Goal: Task Accomplishment & Management: Manage account settings

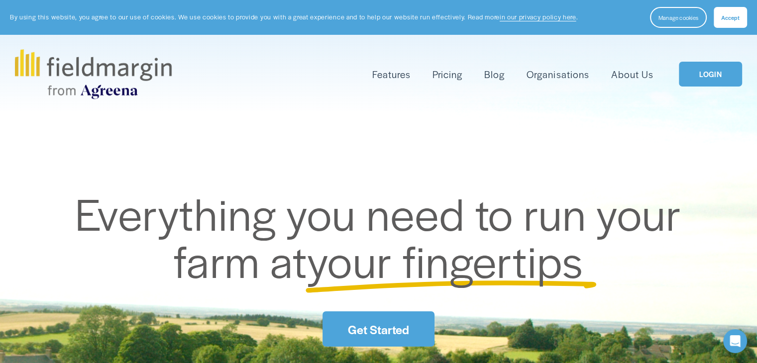
click at [726, 78] on link "LOGIN" at bounding box center [710, 74] width 63 height 25
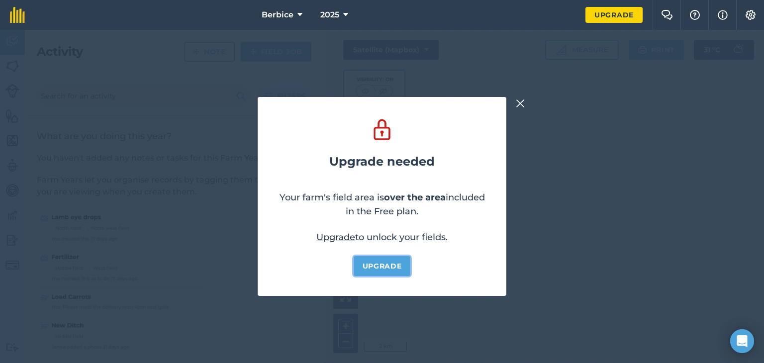
click at [371, 267] on link "Upgrade" at bounding box center [382, 266] width 57 height 20
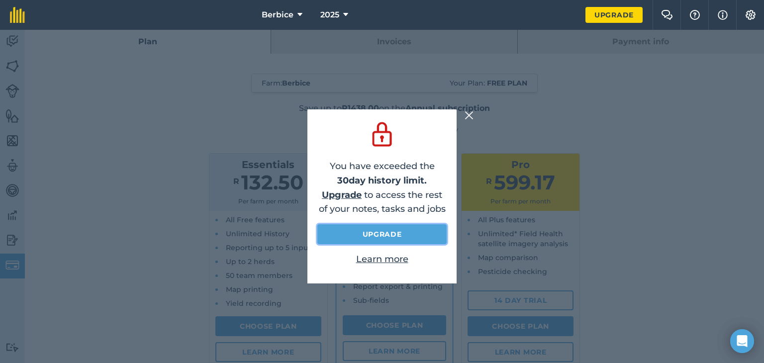
click at [347, 237] on link "Upgrade" at bounding box center [381, 234] width 129 height 20
click at [347, 239] on link "Upgrade" at bounding box center [381, 234] width 129 height 20
click at [404, 238] on link "Upgrade" at bounding box center [381, 234] width 129 height 20
click at [410, 228] on link "Upgrade" at bounding box center [381, 234] width 129 height 20
click at [468, 116] on img at bounding box center [469, 115] width 9 height 12
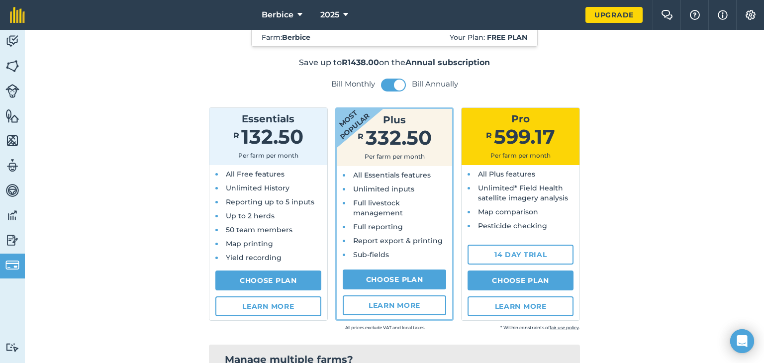
scroll to position [50, 0]
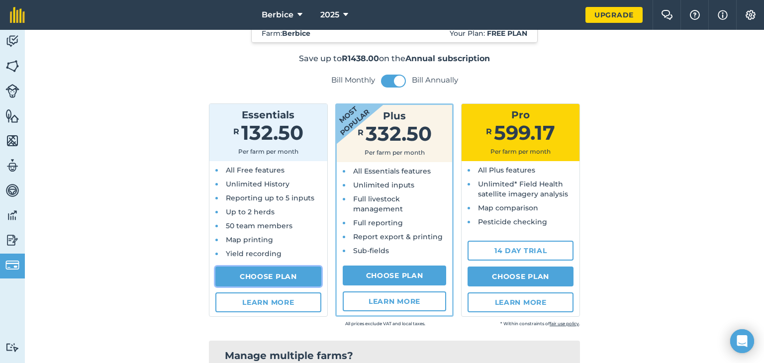
click at [265, 270] on link "Choose Plan" at bounding box center [268, 277] width 106 height 20
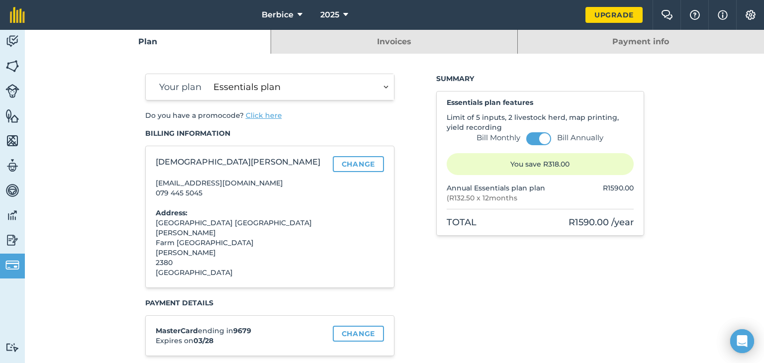
click at [364, 92] on select "Essentials plan Plus plan Pro plan" at bounding box center [301, 87] width 185 height 26
click at [209, 74] on select "Essentials plan Plus plan Pro plan" at bounding box center [301, 87] width 185 height 26
click at [541, 136] on span at bounding box center [544, 138] width 11 height 11
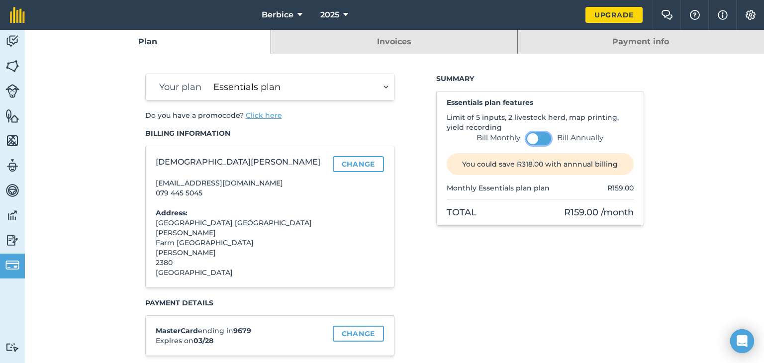
click at [535, 142] on button at bounding box center [538, 138] width 25 height 13
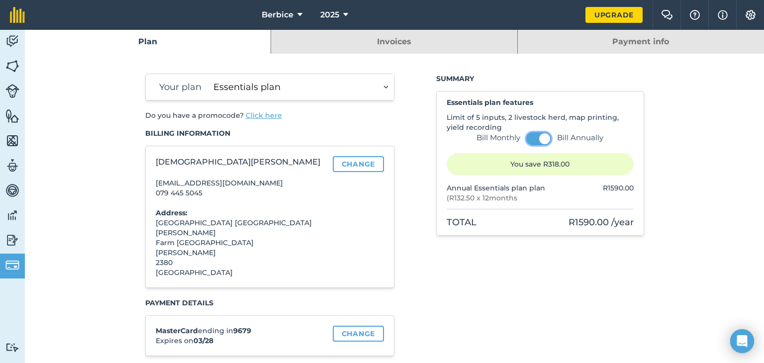
click at [535, 142] on button at bounding box center [538, 138] width 25 height 13
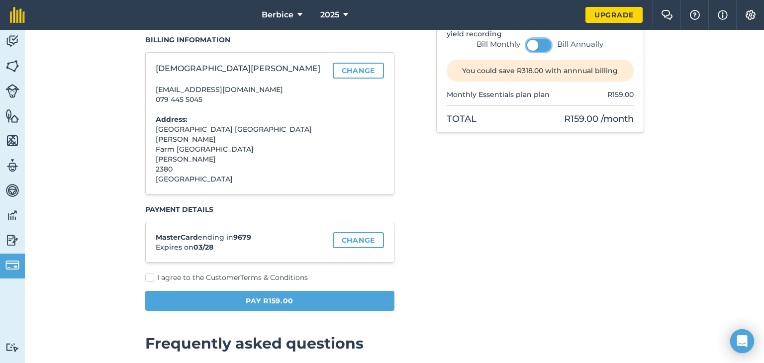
scroll to position [100, 0]
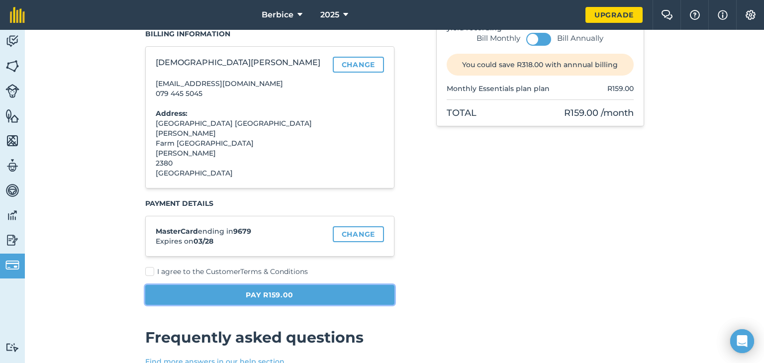
click at [342, 286] on button "Pay R159.00" at bounding box center [270, 295] width 250 height 20
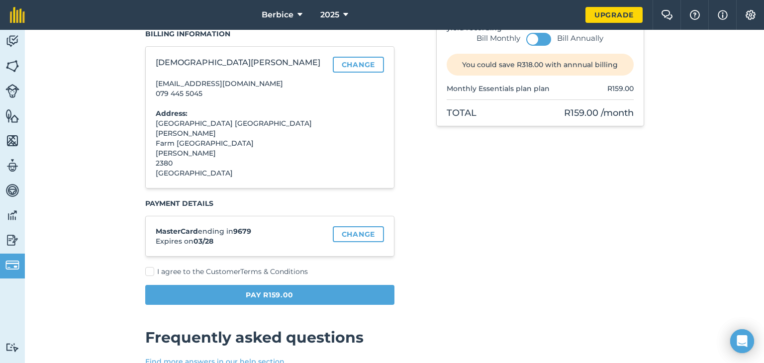
click at [149, 267] on label "I agree to the Customer Terms & Conditions" at bounding box center [270, 272] width 250 height 10
click at [149, 363] on input "I agree to the Customer Terms & Conditions" at bounding box center [148, 369] width 6 height 6
checkbox input "true"
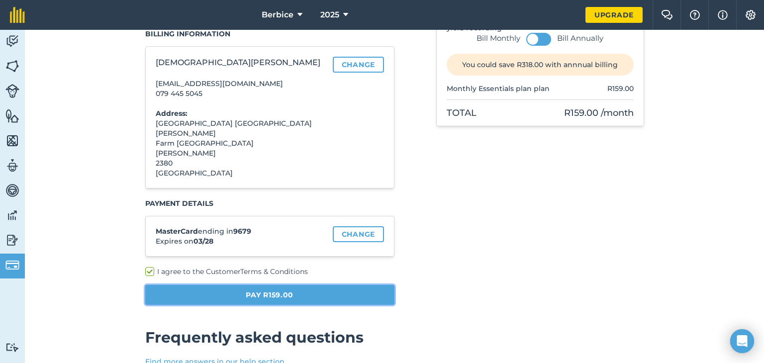
click at [217, 291] on button "Pay R159.00" at bounding box center [270, 295] width 250 height 20
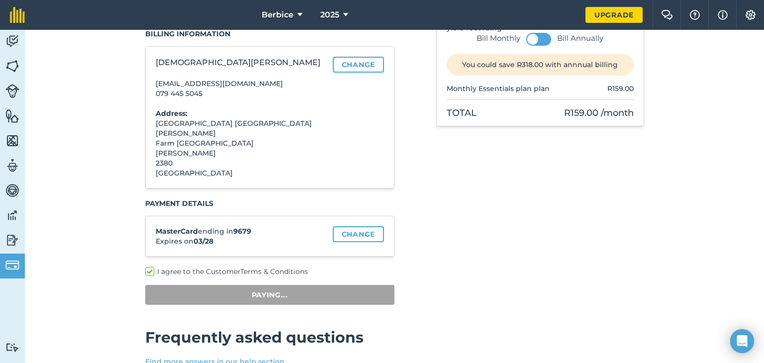
scroll to position [30, 0]
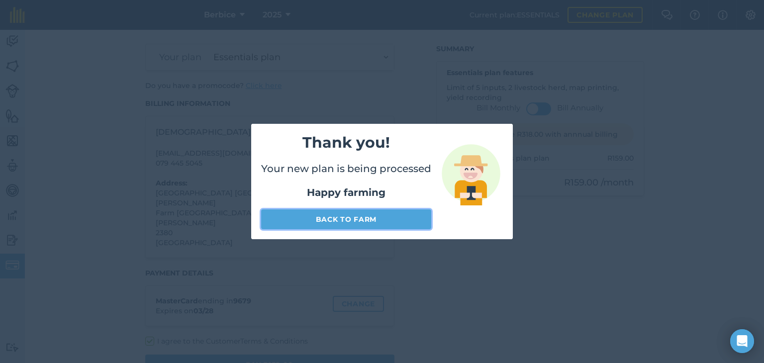
click at [344, 221] on link "Back to farm" at bounding box center [346, 219] width 170 height 20
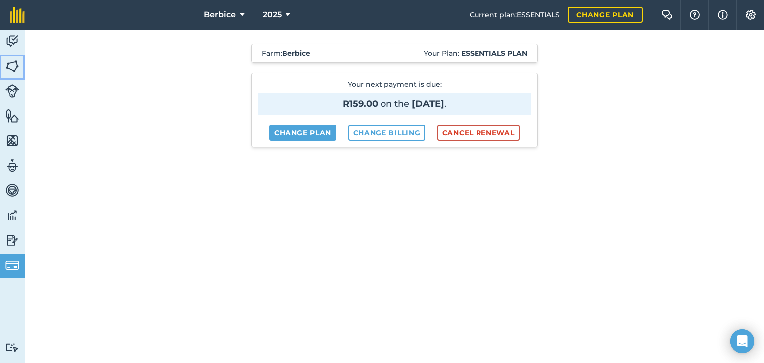
click at [10, 56] on link "Fields" at bounding box center [12, 67] width 25 height 25
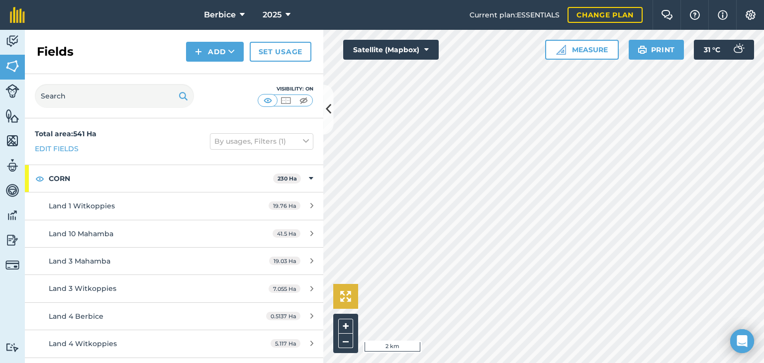
click at [412, 86] on div at bounding box center [543, 196] width 441 height 333
click at [326, 109] on icon at bounding box center [328, 109] width 5 height 17
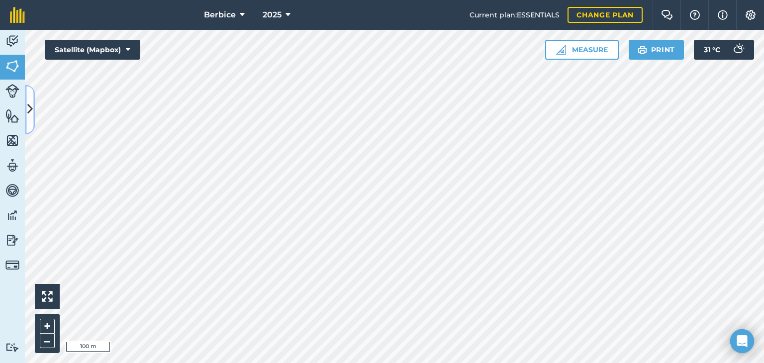
click at [31, 114] on icon at bounding box center [29, 109] width 5 height 17
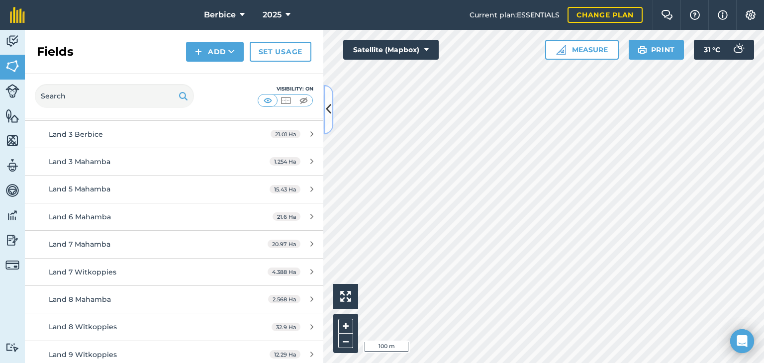
scroll to position [685, 0]
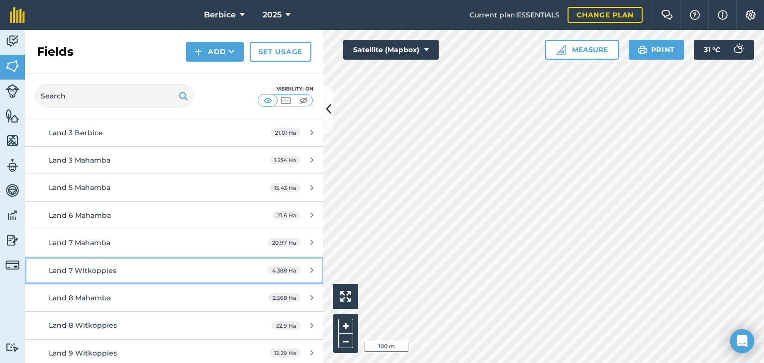
click at [236, 268] on link "Land 7 Witkoppies 4.388 Ha" at bounding box center [174, 270] width 299 height 27
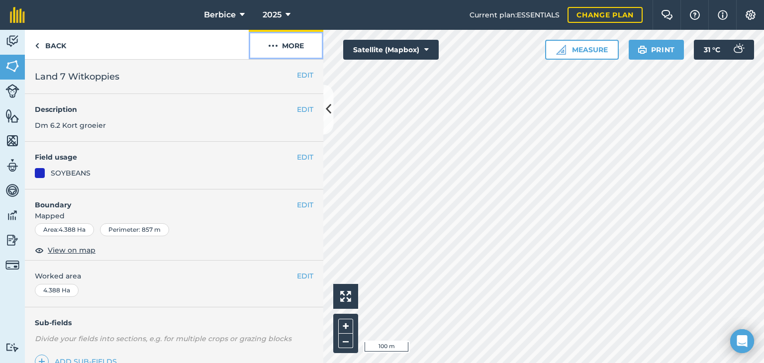
click at [282, 48] on button "More" at bounding box center [286, 44] width 75 height 29
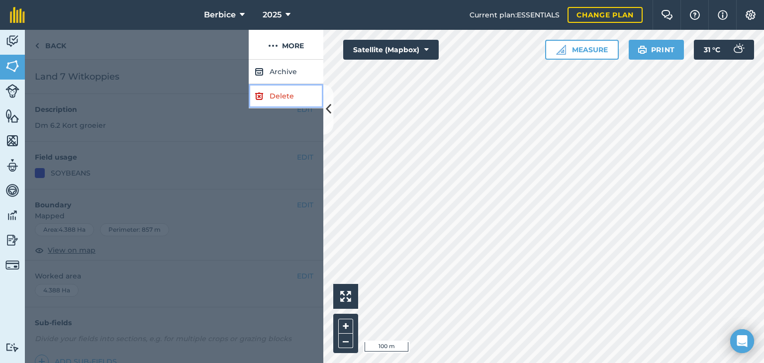
click at [290, 93] on link "Delete" at bounding box center [286, 96] width 75 height 24
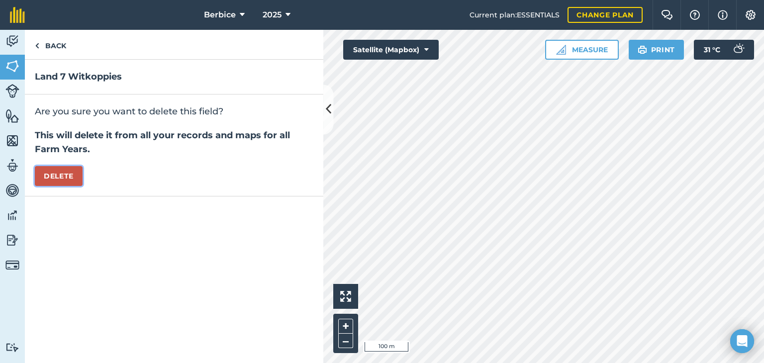
click at [72, 175] on button "Delete" at bounding box center [59, 176] width 48 height 20
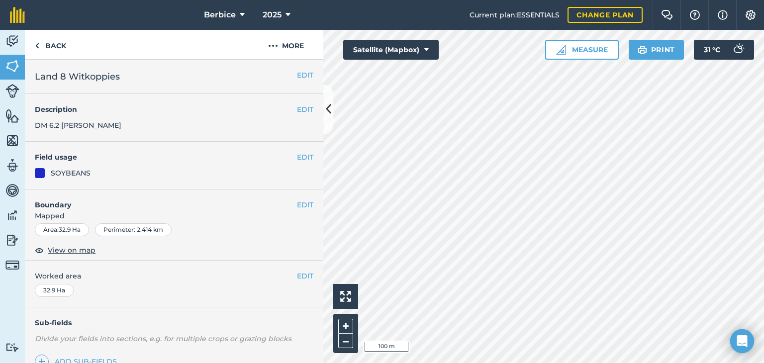
click at [307, 279] on div "EDIT Worked area 32.9 Ha" at bounding box center [174, 284] width 299 height 46
click at [305, 277] on button "EDIT" at bounding box center [305, 276] width 16 height 11
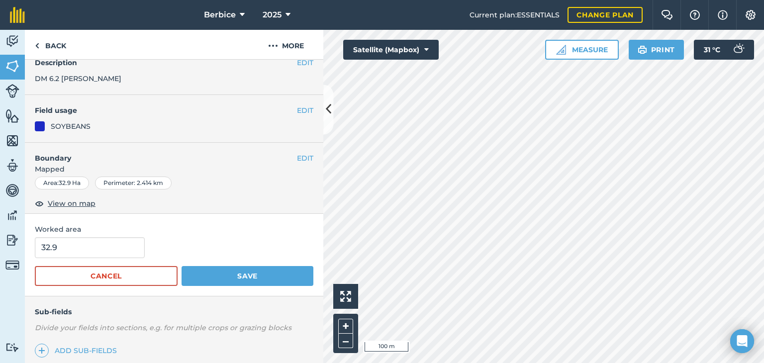
scroll to position [50, 0]
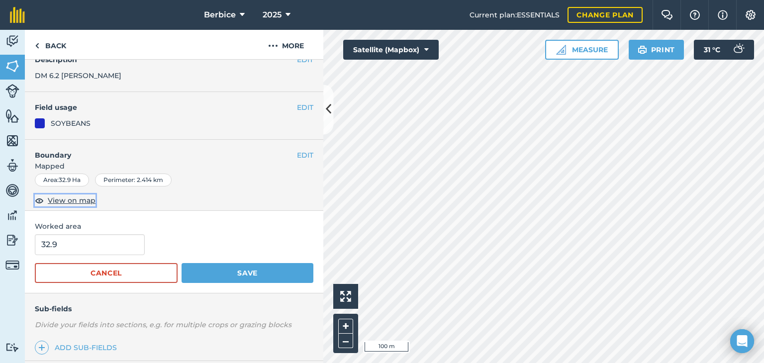
click at [53, 200] on span "View on map" at bounding box center [72, 200] width 48 height 11
click at [297, 157] on button "EDIT" at bounding box center [305, 155] width 16 height 11
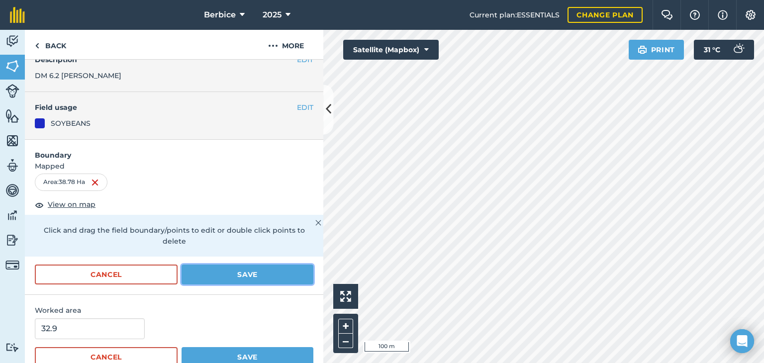
click at [281, 276] on button "Save" at bounding box center [248, 275] width 132 height 20
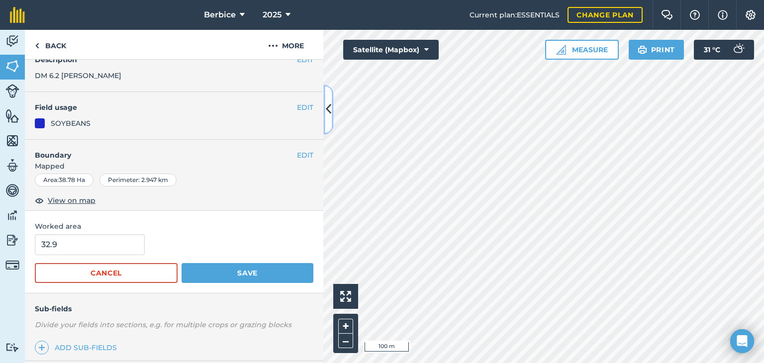
click at [330, 114] on icon at bounding box center [328, 109] width 5 height 17
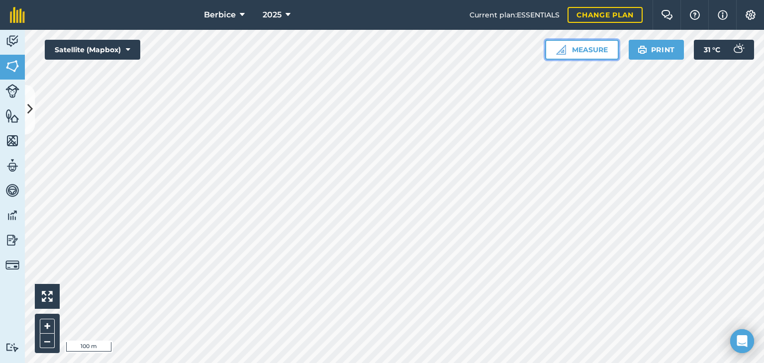
click at [583, 54] on button "Measure" at bounding box center [582, 50] width 74 height 20
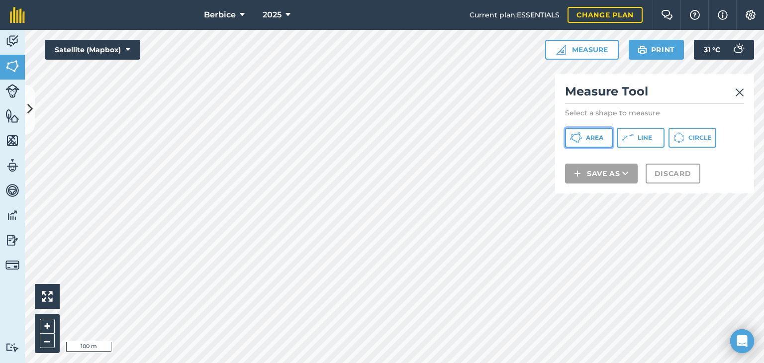
click at [597, 139] on span "Area" at bounding box center [594, 138] width 17 height 8
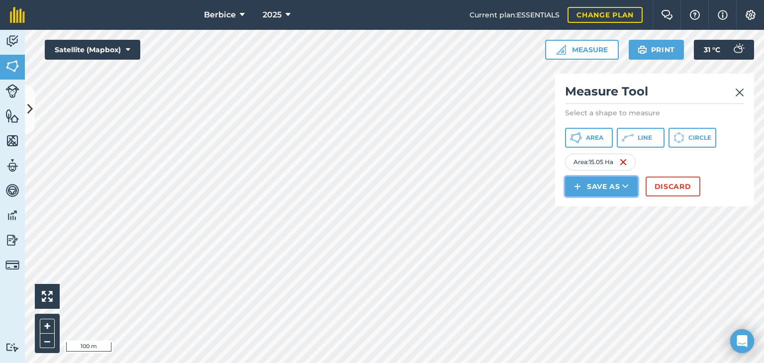
click at [625, 185] on icon at bounding box center [625, 187] width 6 height 10
click at [610, 205] on link "Field" at bounding box center [602, 209] width 70 height 22
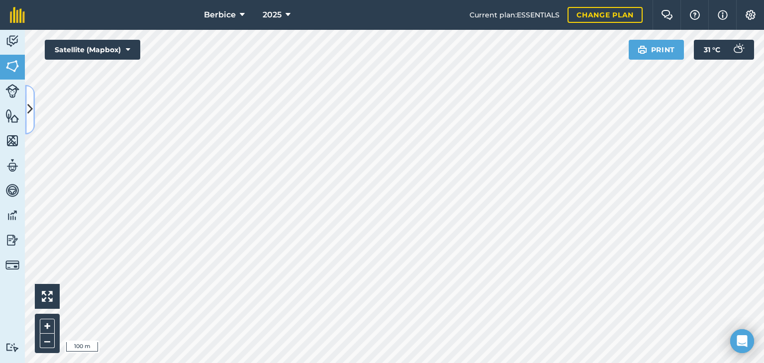
click at [32, 116] on icon at bounding box center [29, 109] width 5 height 17
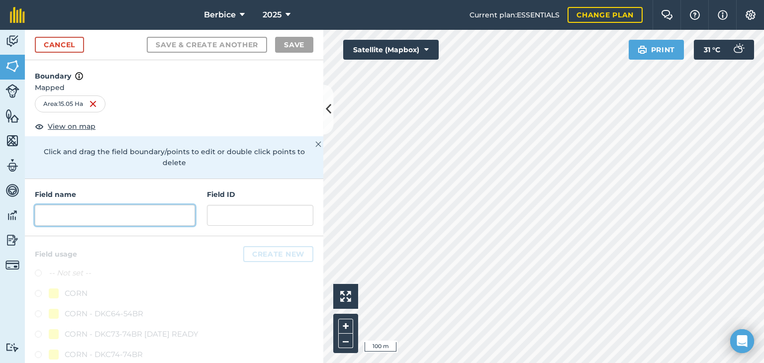
drag, startPoint x: 99, startPoint y: 208, endPoint x: 157, endPoint y: 211, distance: 58.8
click at [99, 209] on input "text" at bounding box center [115, 215] width 160 height 21
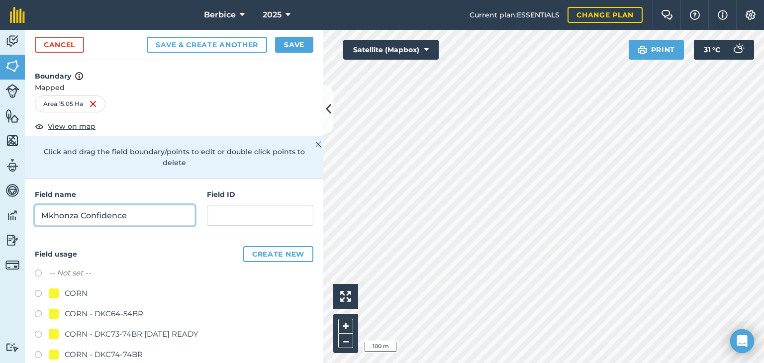
type input "Mkhonza Confidence"
click at [147, 37] on button "Save & Create Another" at bounding box center [207, 45] width 120 height 16
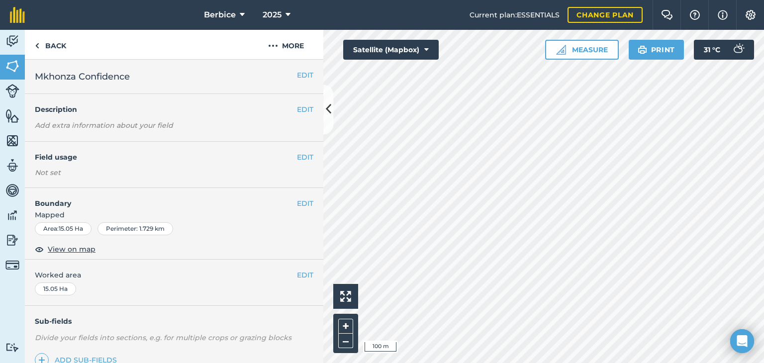
click at [183, 74] on h2 "Mkhonza Confidence" at bounding box center [166, 77] width 262 height 14
click at [297, 77] on button "EDIT" at bounding box center [305, 75] width 16 height 11
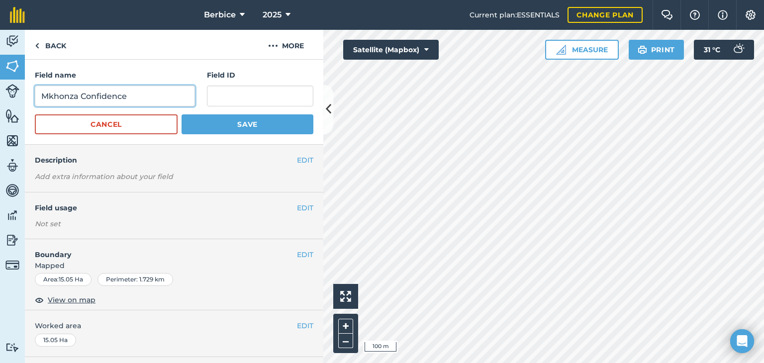
click at [176, 101] on input "Mkhonza Confidence" at bounding box center [115, 96] width 160 height 21
type input "M"
type input "Confidence L1"
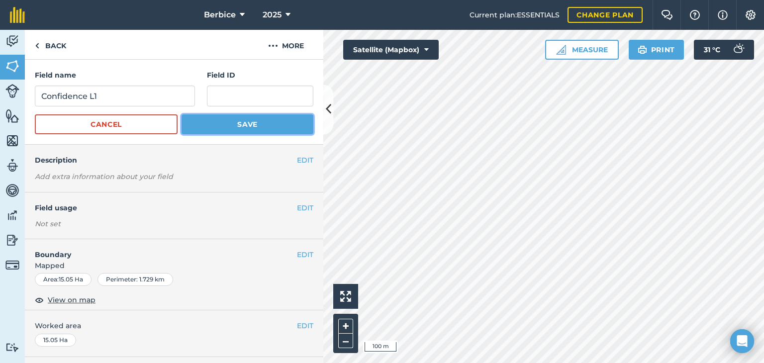
click at [214, 122] on button "Save" at bounding box center [248, 124] width 132 height 20
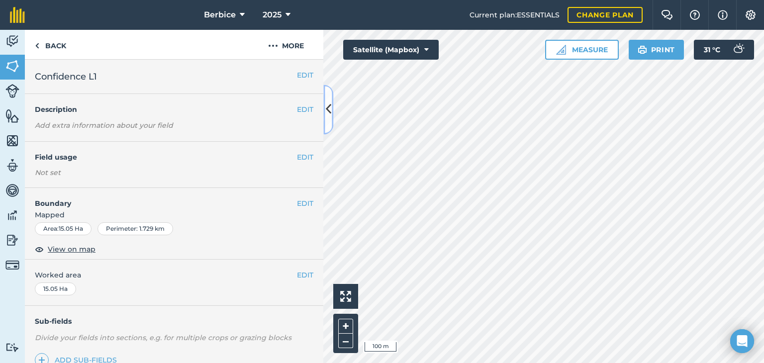
click at [324, 118] on button at bounding box center [328, 110] width 10 height 50
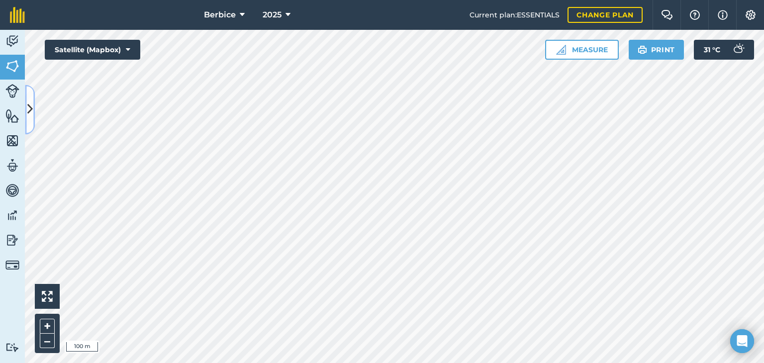
click at [27, 111] on icon at bounding box center [29, 109] width 5 height 17
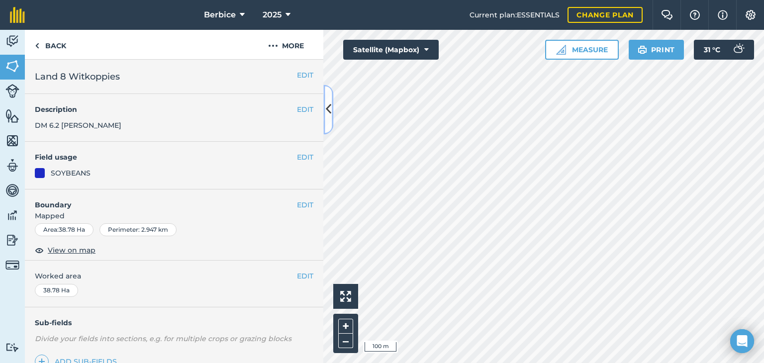
click at [328, 111] on icon at bounding box center [328, 109] width 5 height 17
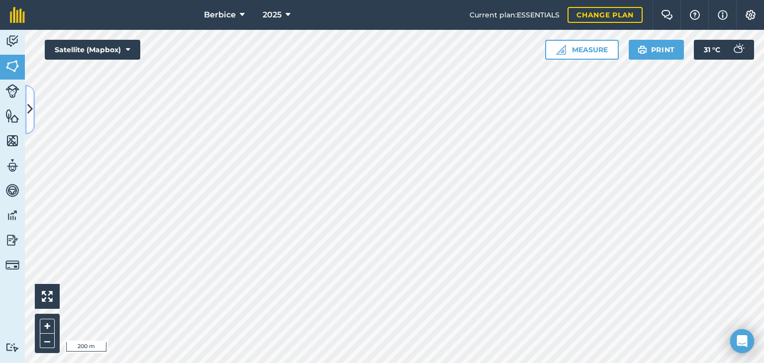
click at [32, 114] on icon at bounding box center [29, 109] width 5 height 17
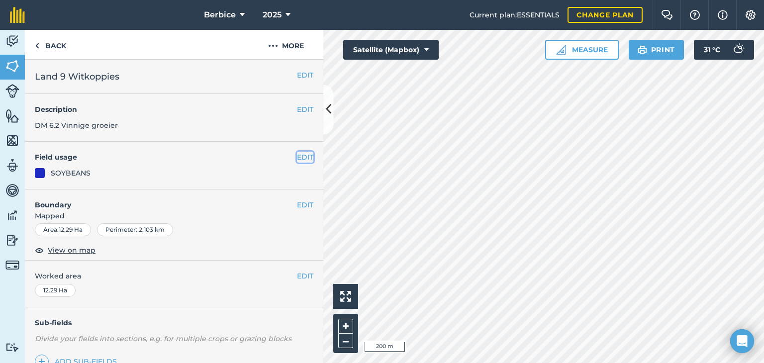
click at [302, 157] on button "EDIT" at bounding box center [305, 157] width 16 height 11
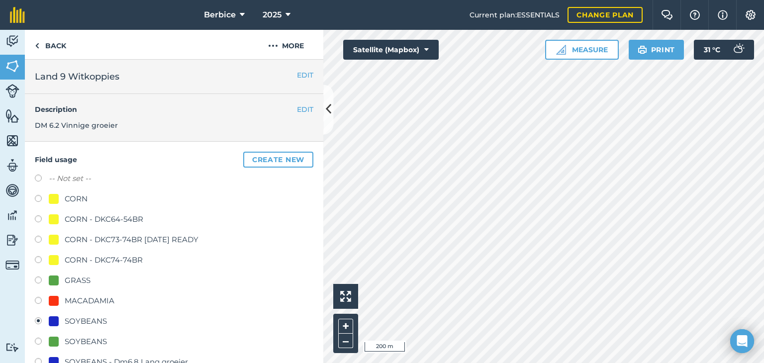
click at [86, 198] on div "CORN" at bounding box center [76, 199] width 23 height 12
radio input "true"
radio input "false"
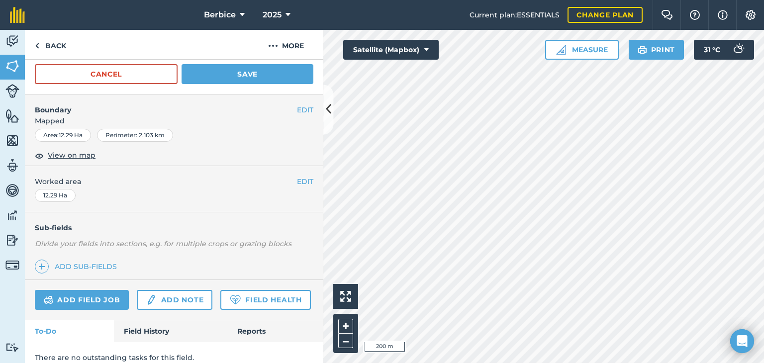
scroll to position [201, 0]
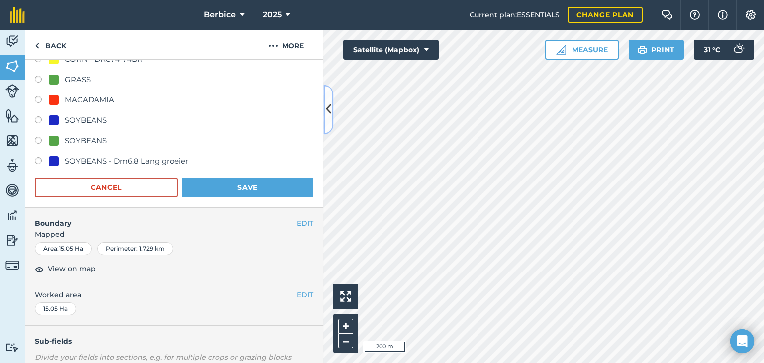
click at [330, 121] on button at bounding box center [328, 110] width 10 height 50
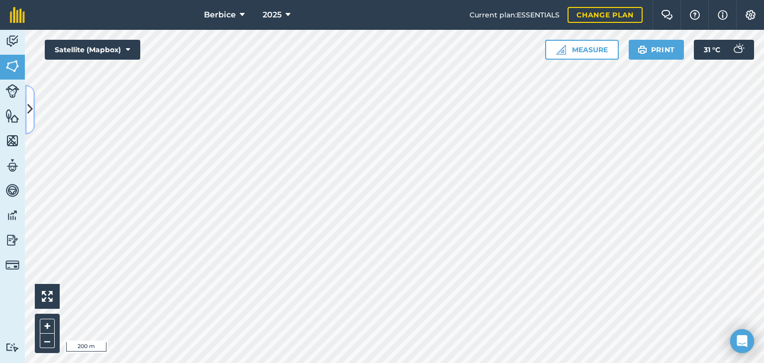
click at [32, 114] on icon at bounding box center [29, 109] width 5 height 17
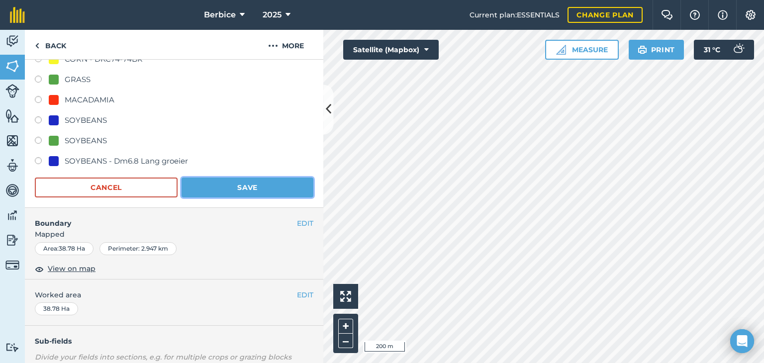
click at [221, 188] on button "Save" at bounding box center [248, 188] width 132 height 20
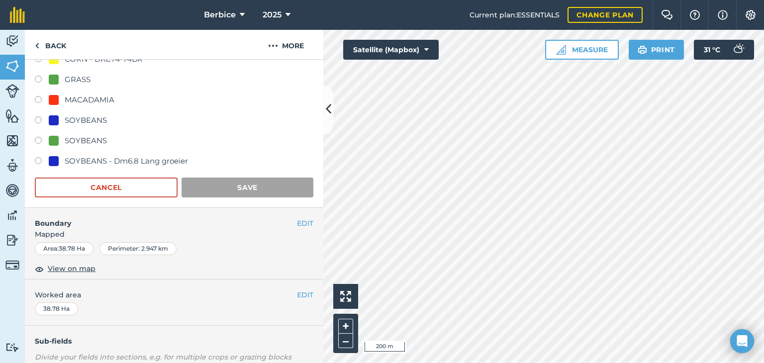
scroll to position [131, 0]
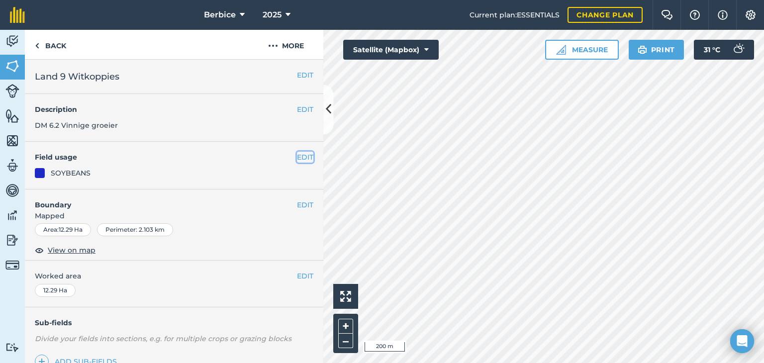
click at [301, 157] on button "EDIT" at bounding box center [305, 157] width 16 height 11
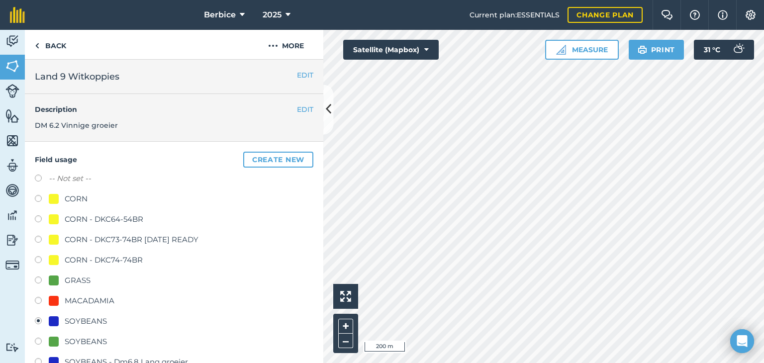
click at [78, 201] on div "CORN" at bounding box center [76, 199] width 23 height 12
radio input "true"
radio input "false"
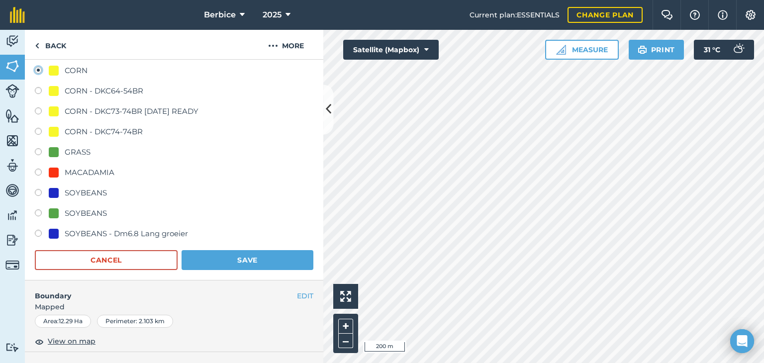
scroll to position [149, 0]
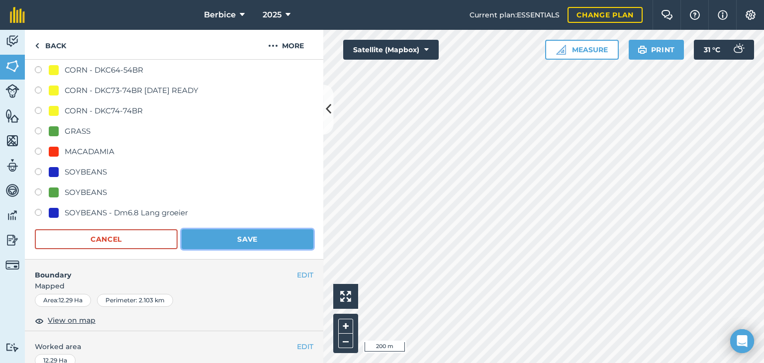
click at [227, 232] on button "Save" at bounding box center [248, 239] width 132 height 20
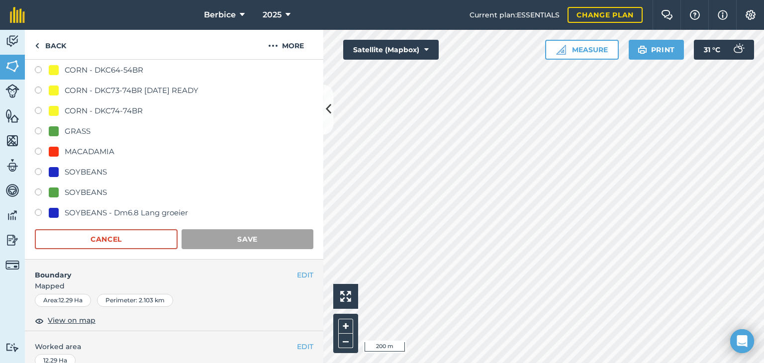
scroll to position [131, 0]
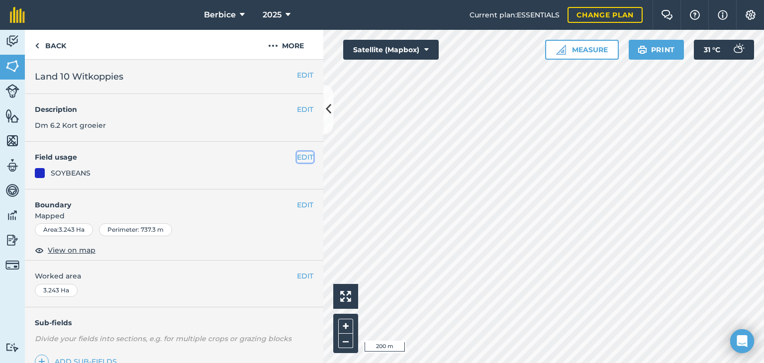
click at [297, 158] on button "EDIT" at bounding box center [305, 157] width 16 height 11
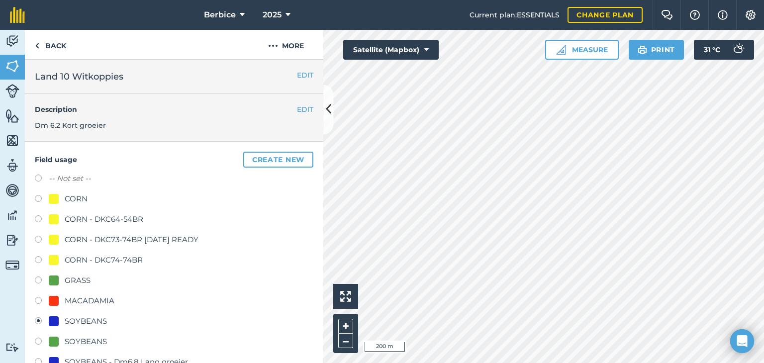
click at [78, 205] on div "CORN" at bounding box center [174, 200] width 279 height 14
click at [76, 201] on div "CORN" at bounding box center [76, 199] width 23 height 12
radio input "true"
radio input "false"
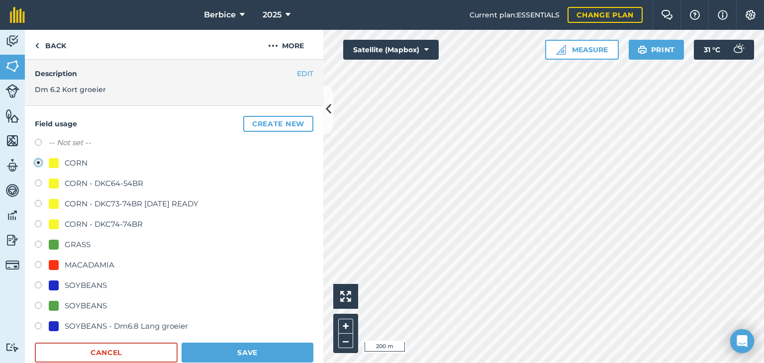
scroll to position [199, 0]
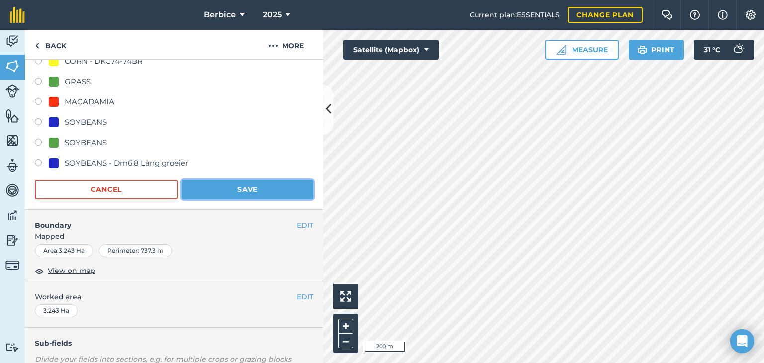
click at [251, 190] on button "Save" at bounding box center [248, 190] width 132 height 20
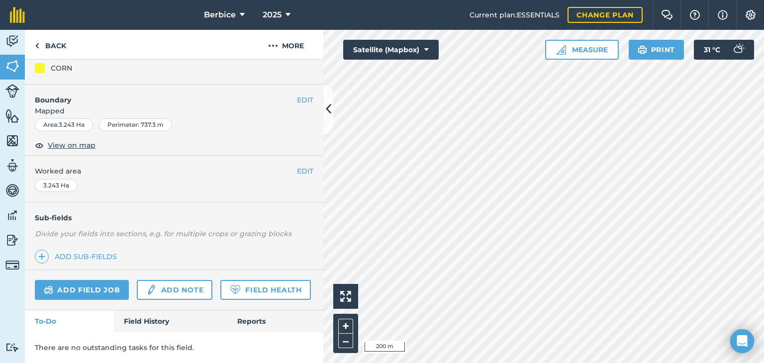
scroll to position [131, 0]
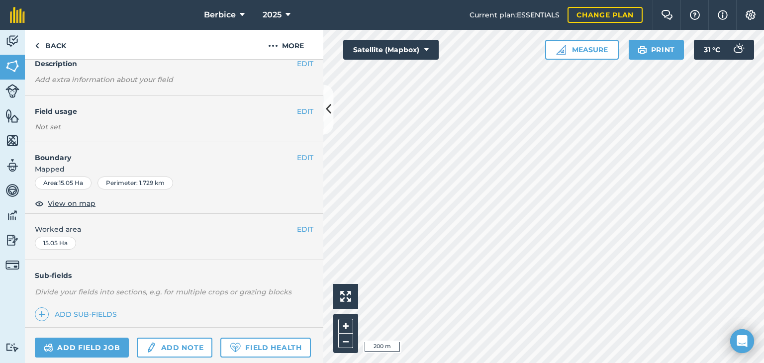
scroll to position [50, 0]
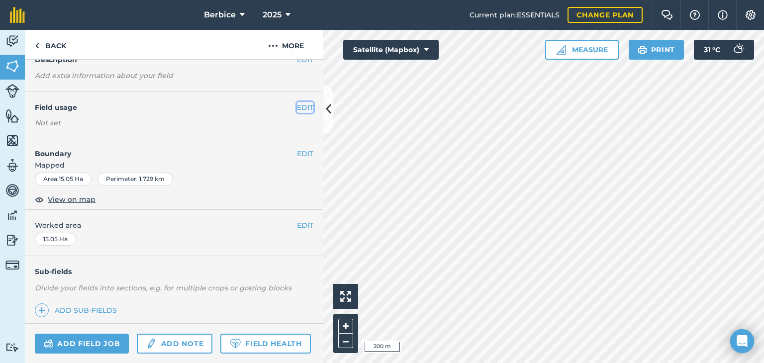
click at [303, 104] on button "EDIT" at bounding box center [305, 107] width 16 height 11
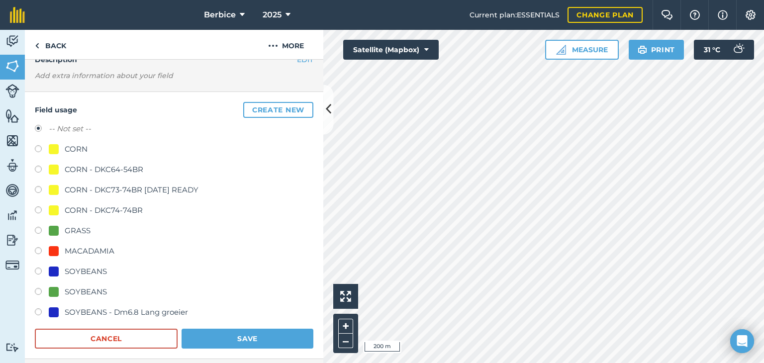
click at [38, 151] on label at bounding box center [42, 150] width 14 height 10
radio input "true"
radio input "false"
click at [218, 333] on button "Save" at bounding box center [248, 339] width 132 height 20
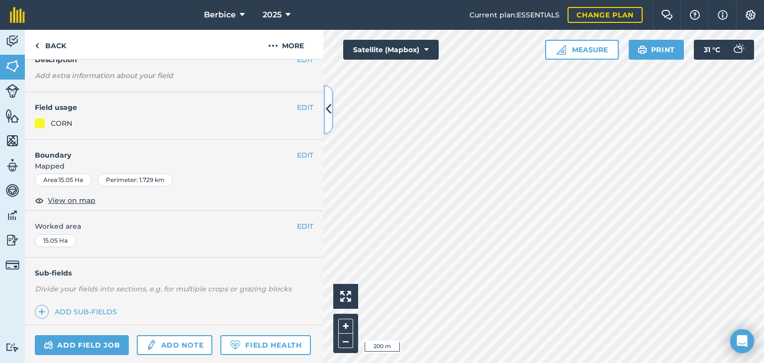
click at [324, 116] on button at bounding box center [328, 110] width 10 height 50
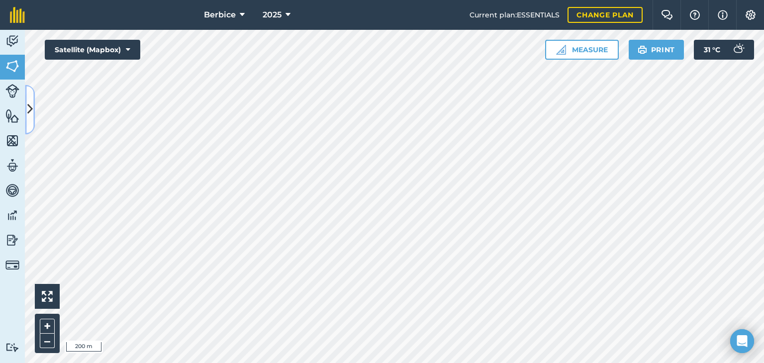
click at [34, 106] on button at bounding box center [30, 110] width 10 height 50
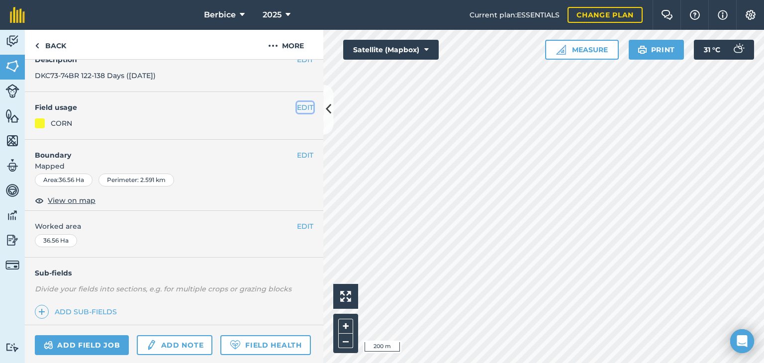
click at [297, 109] on button "EDIT" at bounding box center [305, 107] width 16 height 11
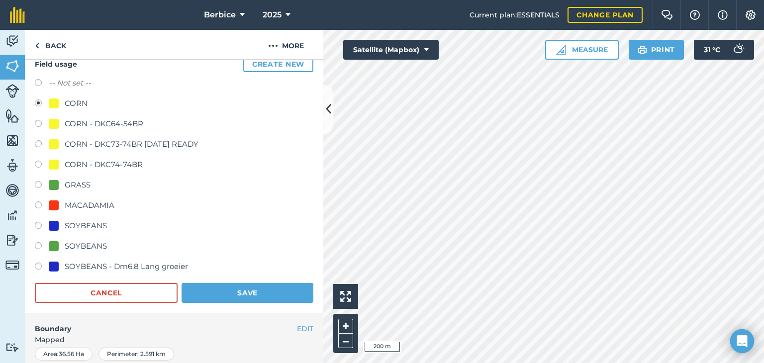
scroll to position [100, 0]
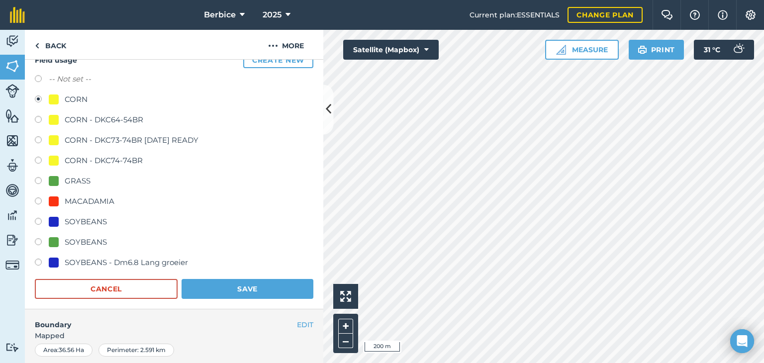
click at [38, 220] on label at bounding box center [42, 223] width 14 height 10
radio input "true"
radio input "false"
click at [229, 289] on button "Save" at bounding box center [248, 289] width 132 height 20
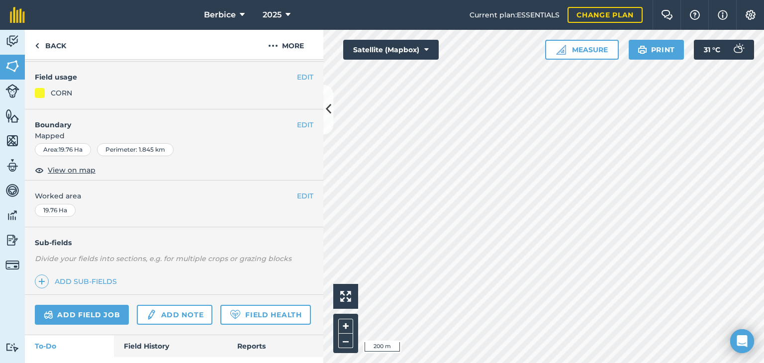
scroll to position [50, 0]
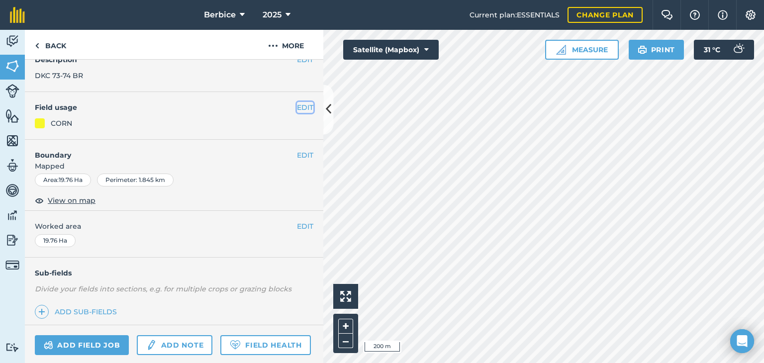
click at [300, 107] on button "EDIT" at bounding box center [305, 107] width 16 height 11
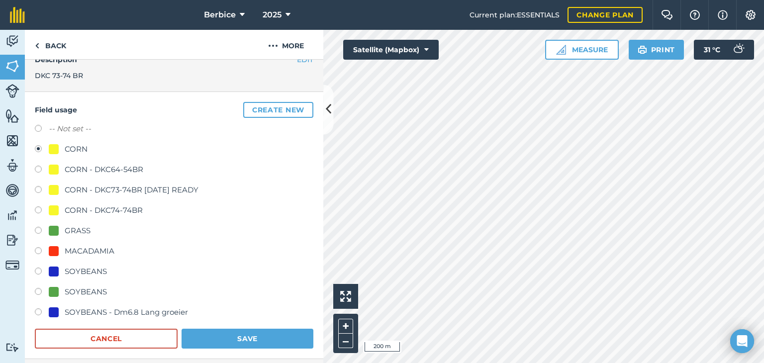
click at [40, 268] on label at bounding box center [42, 273] width 14 height 10
radio input "true"
radio input "false"
click at [225, 341] on button "Save" at bounding box center [248, 339] width 132 height 20
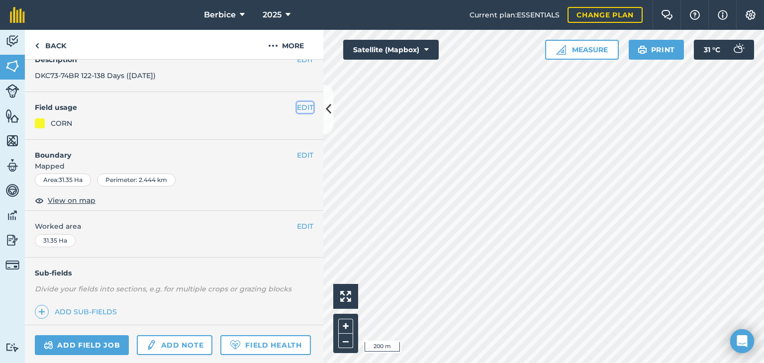
click at [301, 102] on button "EDIT" at bounding box center [305, 107] width 16 height 11
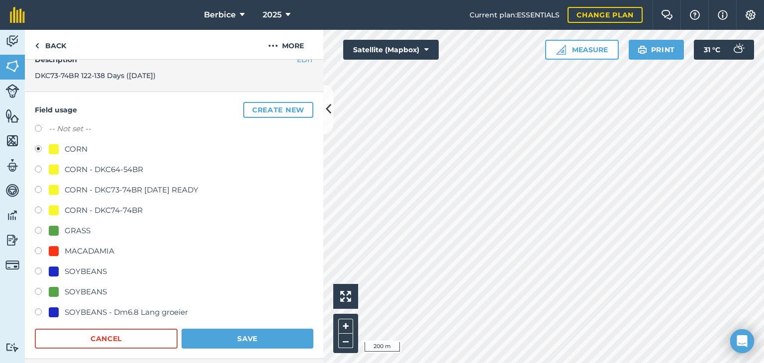
click at [44, 268] on label at bounding box center [42, 273] width 14 height 10
radio input "true"
radio input "false"
click at [203, 338] on button "Save" at bounding box center [248, 339] width 132 height 20
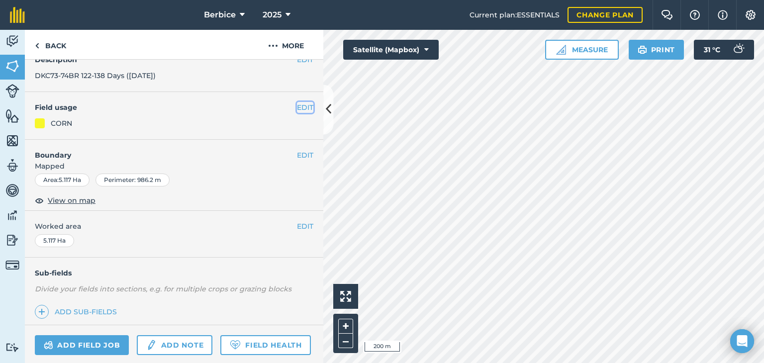
click at [297, 106] on button "EDIT" at bounding box center [305, 107] width 16 height 11
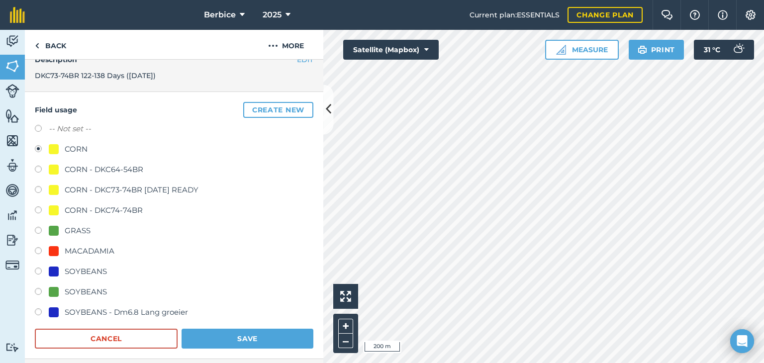
click at [38, 272] on label at bounding box center [42, 273] width 14 height 10
radio input "true"
radio input "false"
click at [232, 336] on button "Save" at bounding box center [248, 339] width 132 height 20
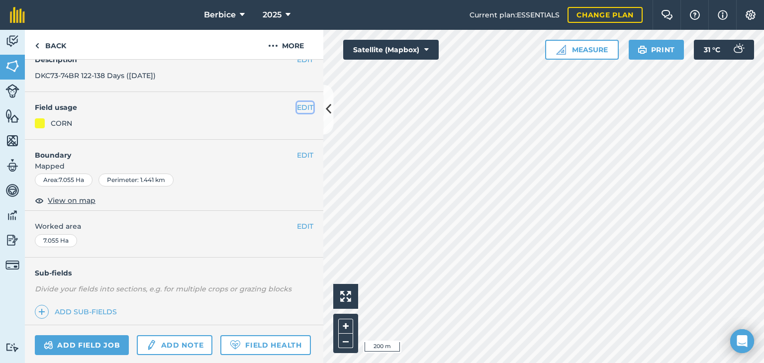
click at [299, 108] on button "EDIT" at bounding box center [305, 107] width 16 height 11
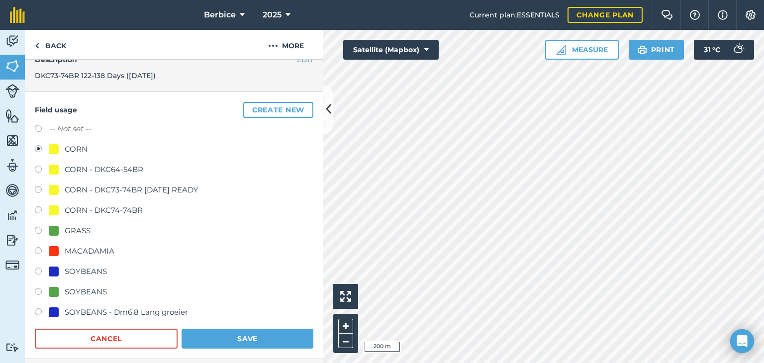
click at [40, 270] on label at bounding box center [42, 273] width 14 height 10
radio input "true"
radio input "false"
click at [189, 331] on button "Save" at bounding box center [248, 339] width 132 height 20
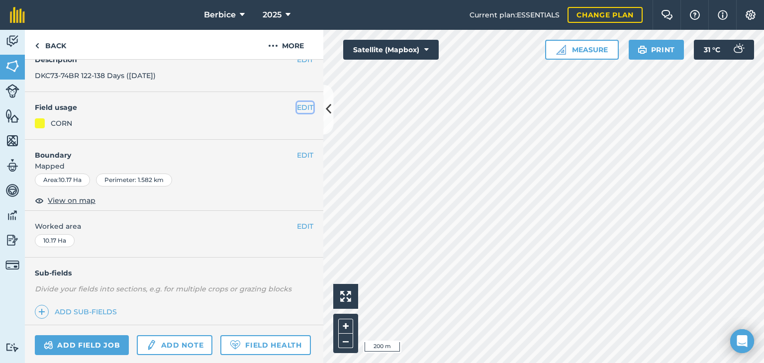
click at [300, 108] on button "EDIT" at bounding box center [305, 107] width 16 height 11
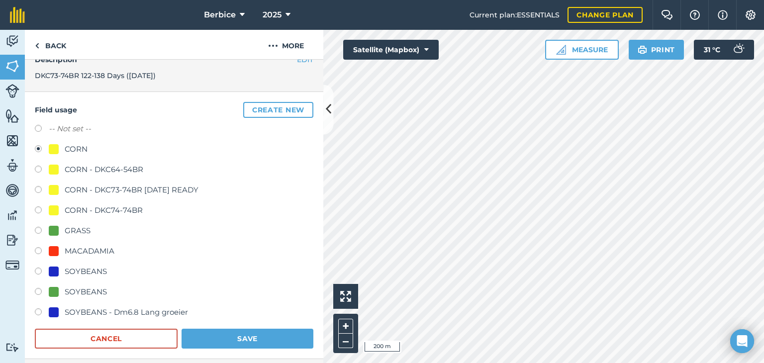
click at [40, 269] on label at bounding box center [42, 273] width 14 height 10
radio input "true"
radio input "false"
click at [231, 334] on button "Save" at bounding box center [248, 339] width 132 height 20
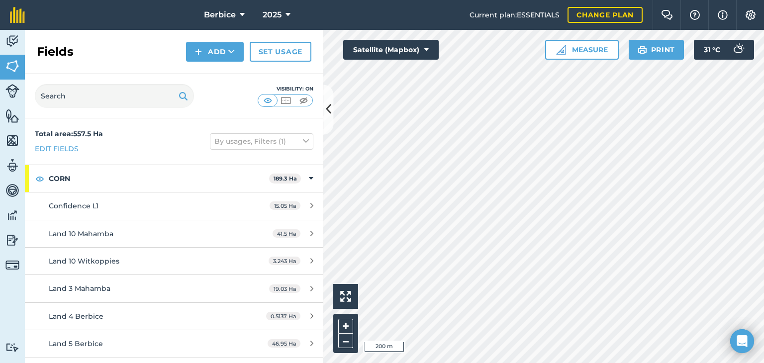
click at [428, 302] on div at bounding box center [543, 196] width 441 height 333
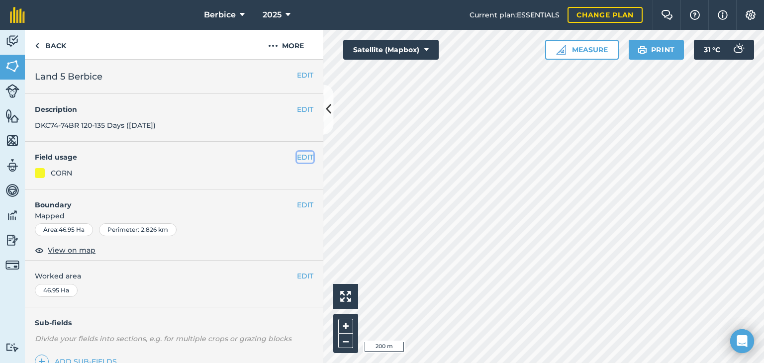
click at [297, 154] on button "EDIT" at bounding box center [305, 157] width 16 height 11
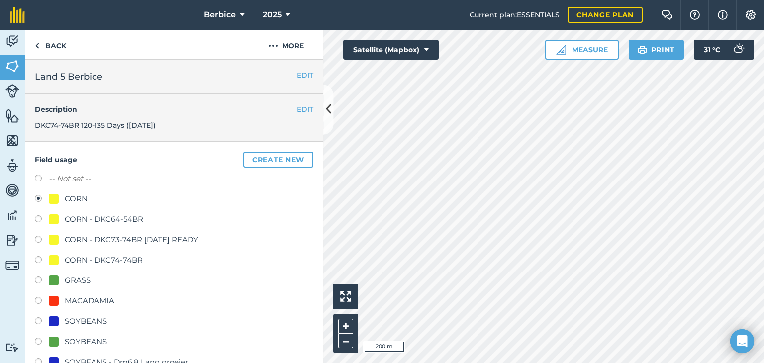
click at [34, 321] on div "Field usage Create new -- Not set -- CORN CORN - DKC64-54BR CORN - DKC73-74BR 2…" at bounding box center [174, 275] width 299 height 267
click at [36, 321] on label at bounding box center [42, 322] width 14 height 10
radio input "true"
radio input "false"
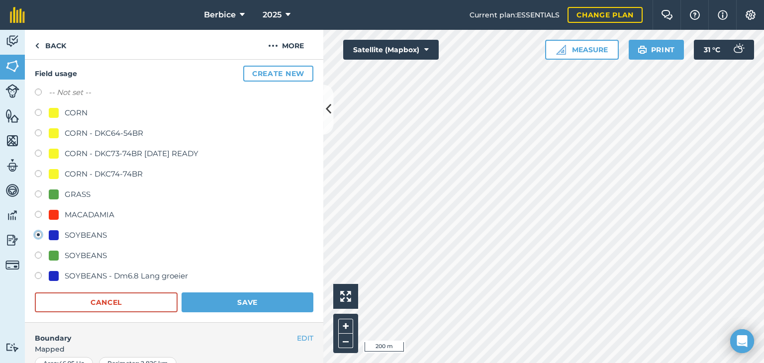
scroll to position [100, 0]
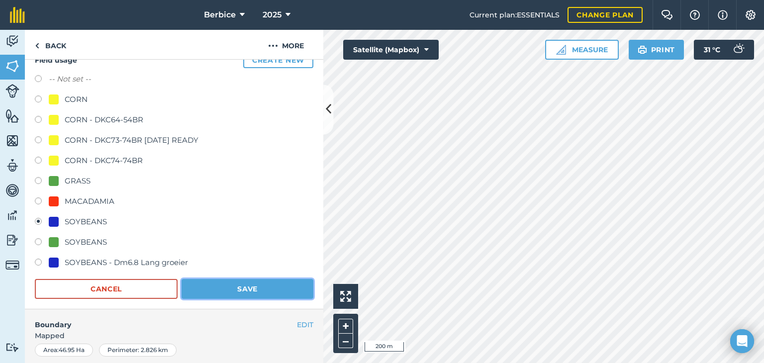
click at [231, 292] on button "Save" at bounding box center [248, 289] width 132 height 20
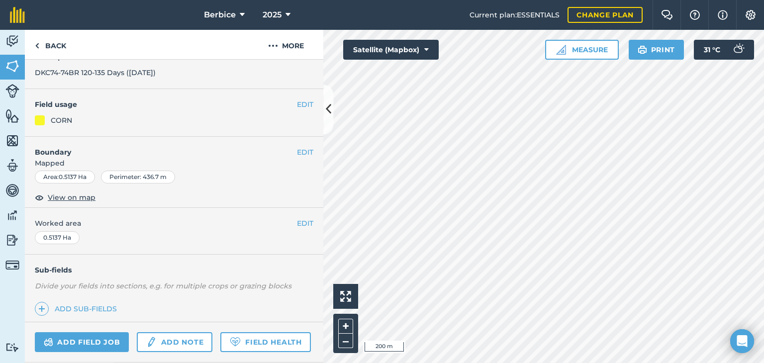
scroll to position [50, 0]
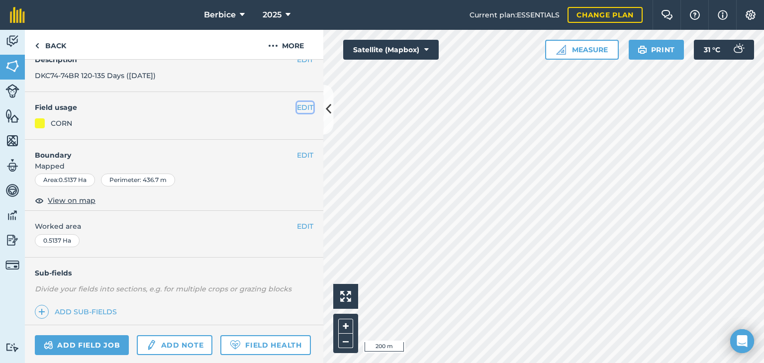
click at [297, 105] on button "EDIT" at bounding box center [305, 107] width 16 height 11
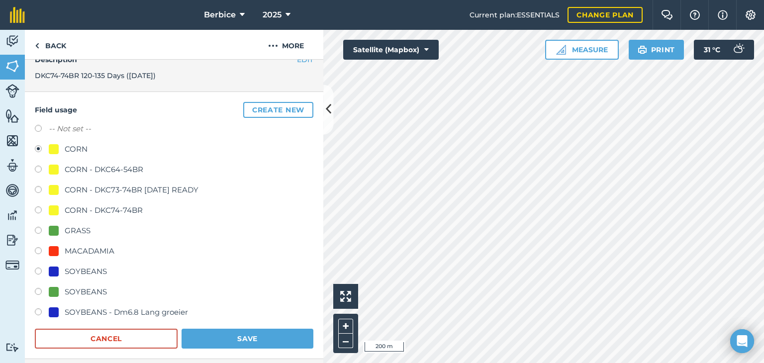
click at [39, 271] on label at bounding box center [42, 273] width 14 height 10
radio input "true"
radio input "false"
click at [217, 337] on button "Save" at bounding box center [248, 339] width 132 height 20
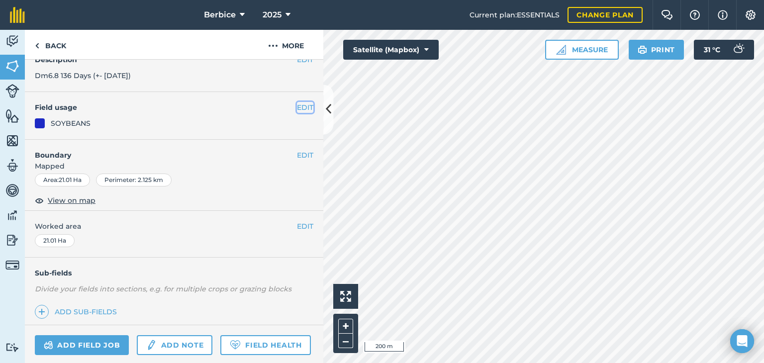
click at [299, 105] on button "EDIT" at bounding box center [305, 107] width 16 height 11
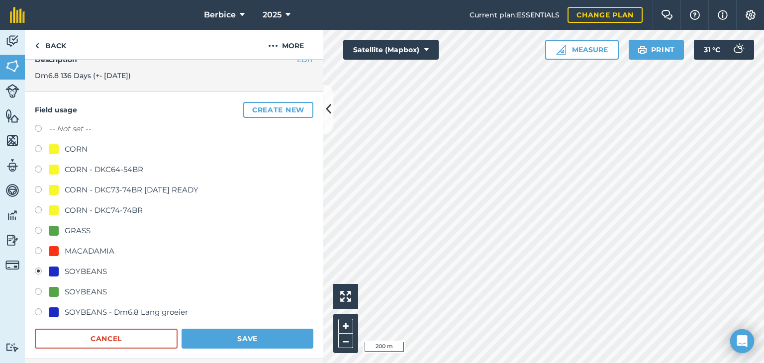
click at [38, 145] on label at bounding box center [42, 150] width 14 height 10
radio input "true"
radio input "false"
click at [257, 335] on button "Save" at bounding box center [248, 339] width 132 height 20
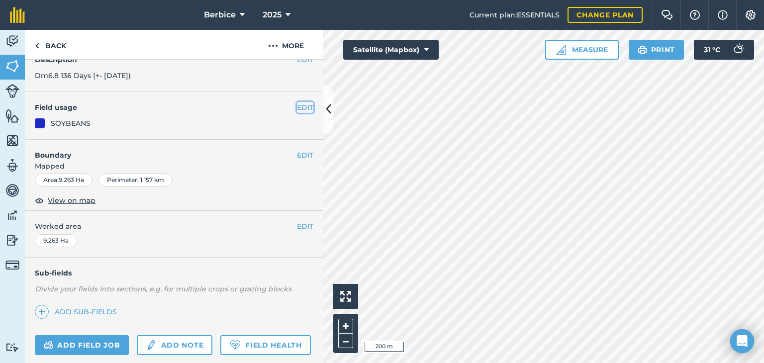
click at [297, 108] on button "EDIT" at bounding box center [305, 107] width 16 height 11
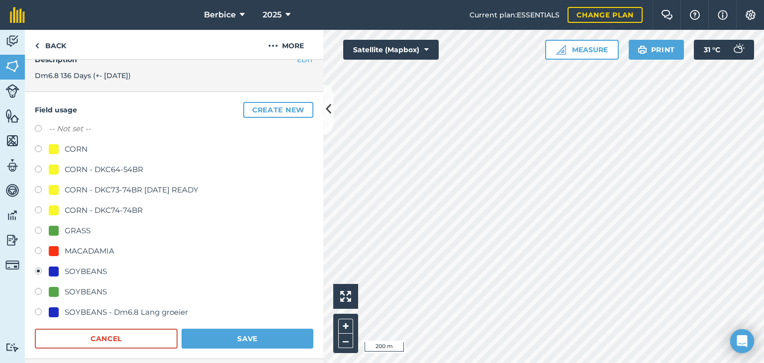
click at [39, 148] on label at bounding box center [42, 150] width 14 height 10
radio input "true"
radio input "false"
click at [229, 338] on button "Save" at bounding box center [248, 339] width 132 height 20
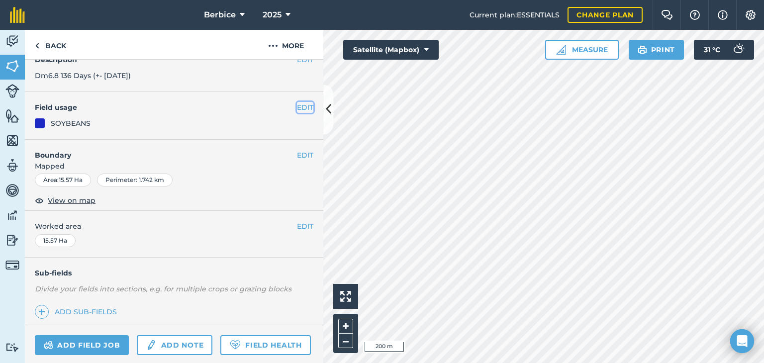
click at [303, 104] on button "EDIT" at bounding box center [305, 107] width 16 height 11
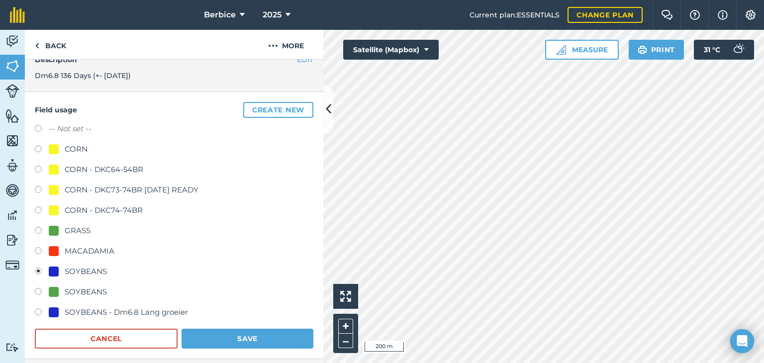
click at [81, 150] on div "CORN" at bounding box center [76, 149] width 23 height 12
radio input "true"
radio input "false"
drag, startPoint x: 235, startPoint y: 341, endPoint x: 258, endPoint y: 341, distance: 22.9
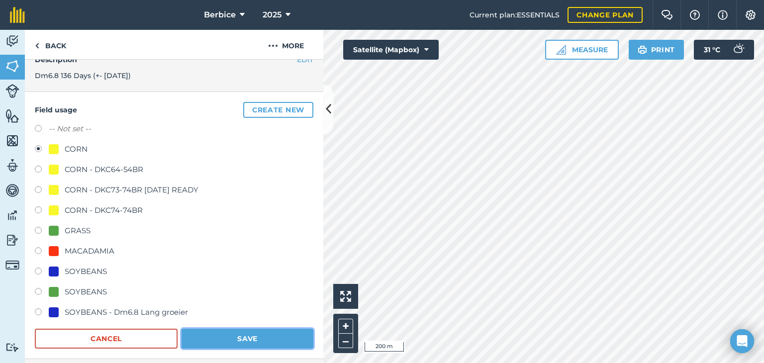
click at [235, 341] on button "Save" at bounding box center [248, 339] width 132 height 20
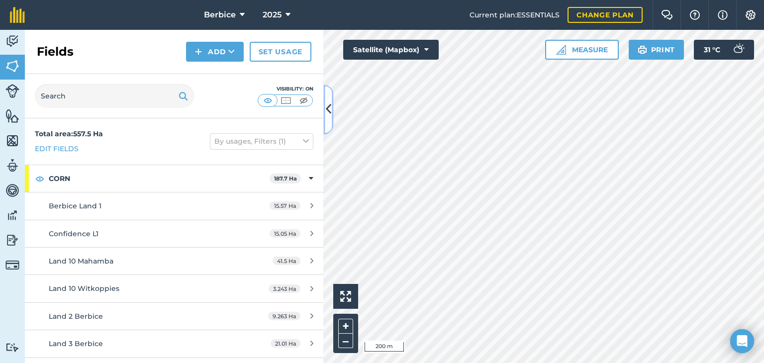
click at [324, 108] on button at bounding box center [328, 110] width 10 height 50
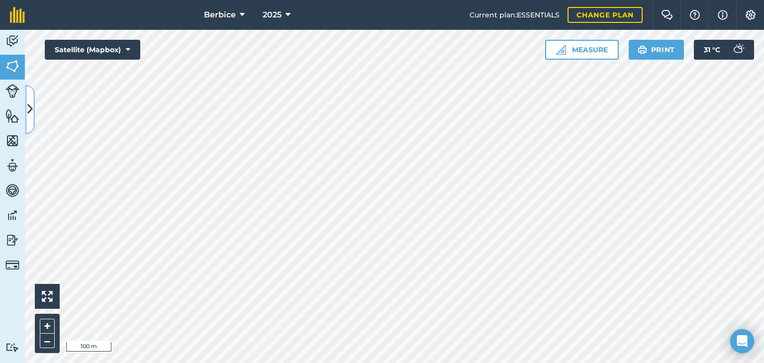
click at [34, 125] on button at bounding box center [30, 110] width 10 height 50
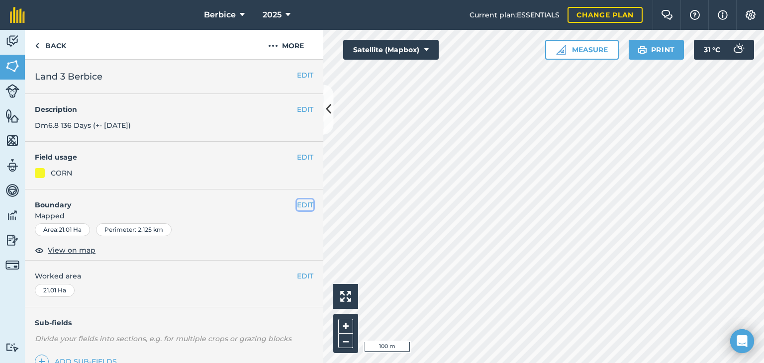
click at [300, 207] on button "EDIT" at bounding box center [305, 205] width 16 height 11
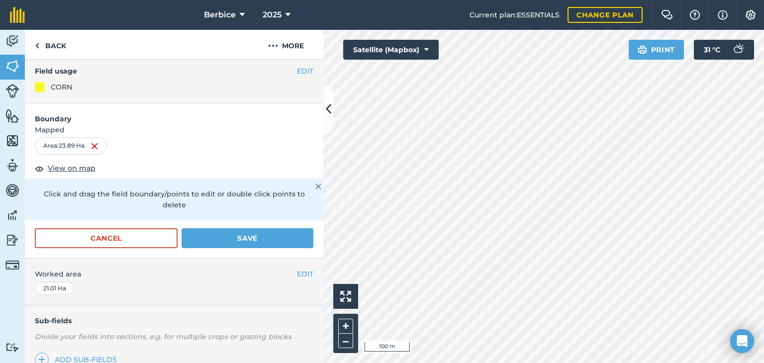
scroll to position [149, 0]
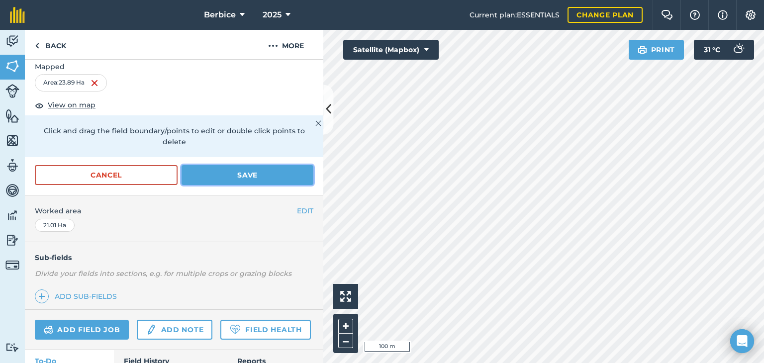
click at [214, 180] on button "Save" at bounding box center [248, 175] width 132 height 20
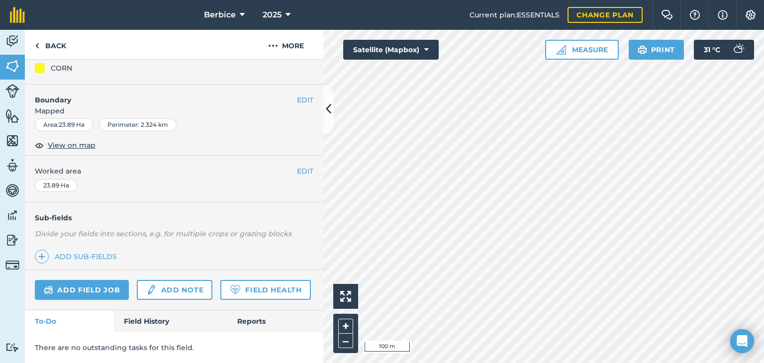
scroll to position [131, 0]
click at [67, 179] on div "23.89 Ha" at bounding box center [56, 185] width 43 height 13
drag, startPoint x: 72, startPoint y: 158, endPoint x: 298, endPoint y: 144, distance: 226.3
click at [78, 158] on div "EDIT Worked area 23.89 Ha" at bounding box center [174, 179] width 299 height 46
click at [297, 166] on button "EDIT" at bounding box center [305, 171] width 16 height 11
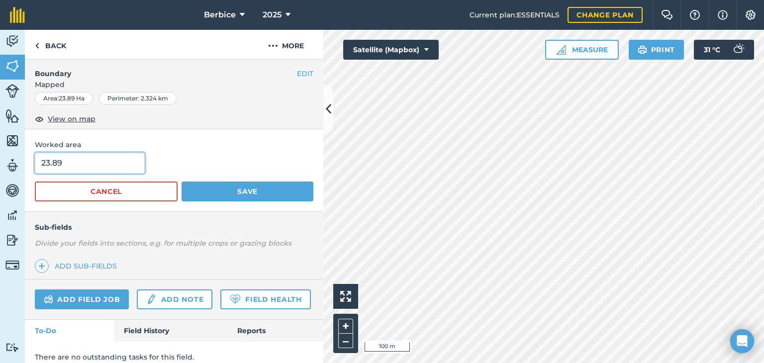
click at [135, 163] on input "23.89" at bounding box center [90, 163] width 110 height 21
type input "2"
type input "24,353"
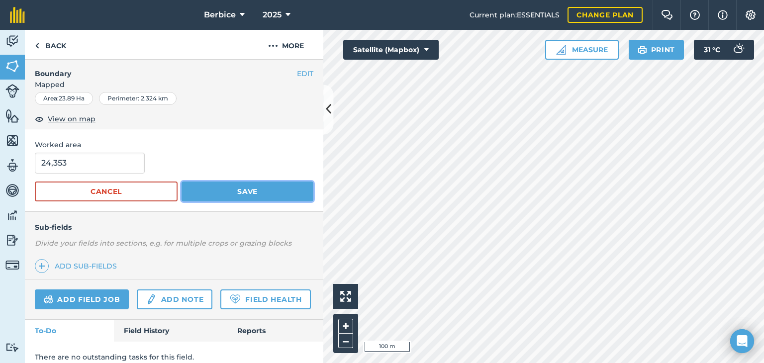
click at [208, 192] on button "Save" at bounding box center [248, 192] width 132 height 20
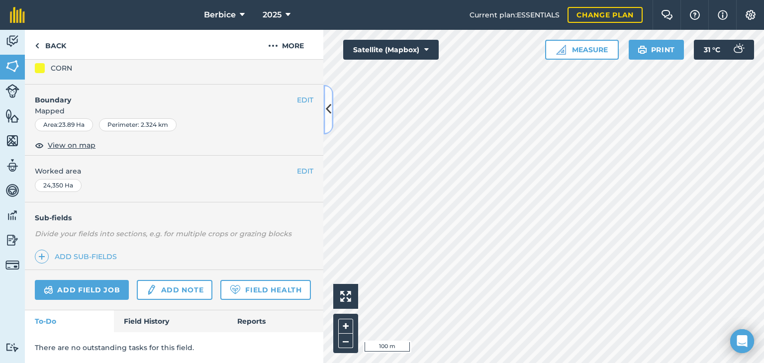
click at [326, 122] on button at bounding box center [328, 110] width 10 height 50
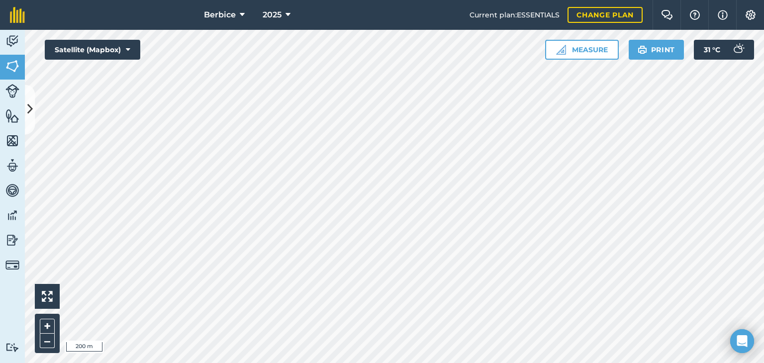
click at [348, 0] on html "Berbice 2025 Current plan : ESSENTIALS Change plan Farm Chat Help Info Settings…" at bounding box center [382, 181] width 764 height 363
click at [31, 117] on icon at bounding box center [29, 109] width 5 height 17
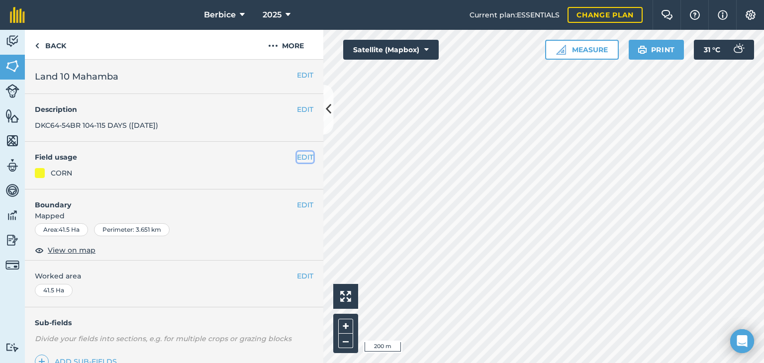
click at [297, 156] on button "EDIT" at bounding box center [305, 157] width 16 height 11
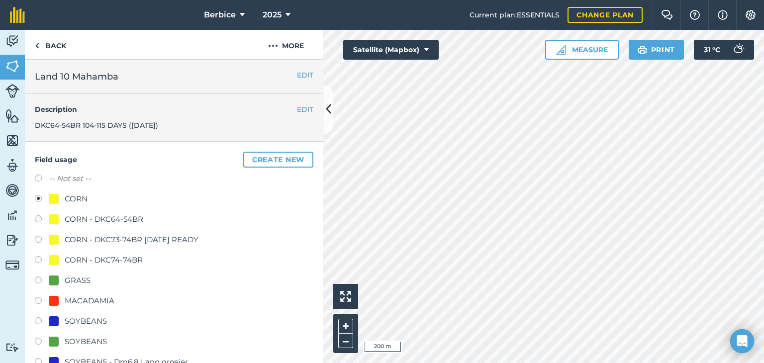
click at [52, 318] on div at bounding box center [54, 321] width 10 height 10
radio input "true"
radio input "false"
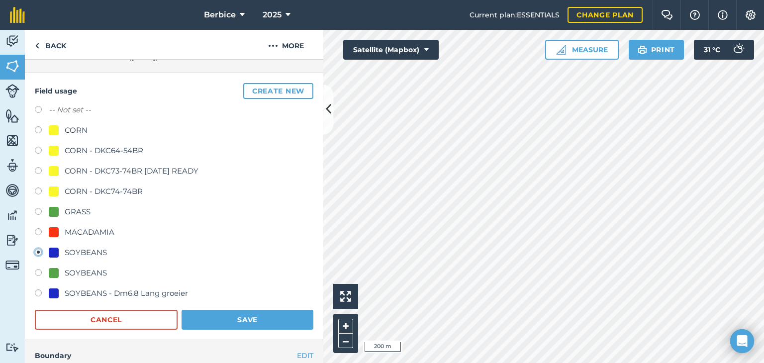
scroll to position [100, 0]
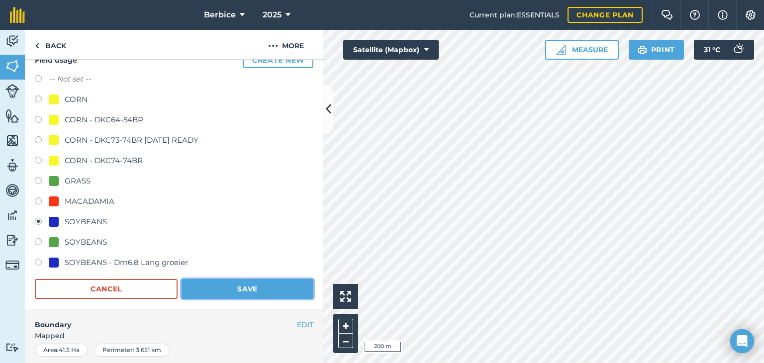
click at [244, 293] on button "Save" at bounding box center [248, 289] width 132 height 20
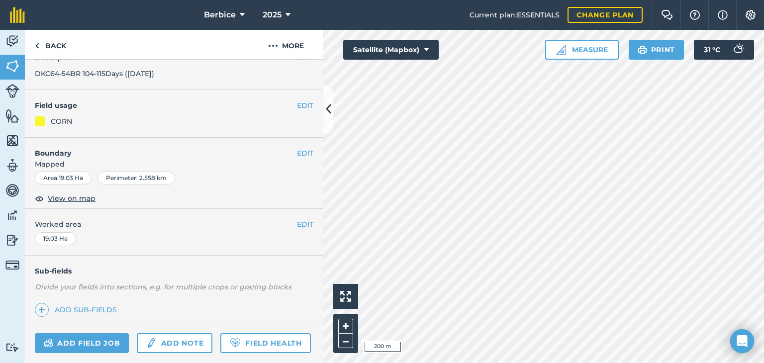
scroll to position [50, 0]
click at [300, 102] on button "EDIT" at bounding box center [305, 107] width 16 height 11
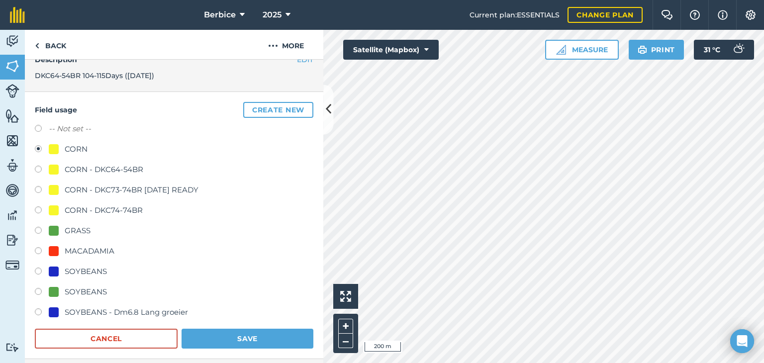
drag, startPoint x: 38, startPoint y: 271, endPoint x: 61, endPoint y: 281, distance: 25.4
click at [38, 271] on label at bounding box center [42, 273] width 14 height 10
radio input "true"
radio input "false"
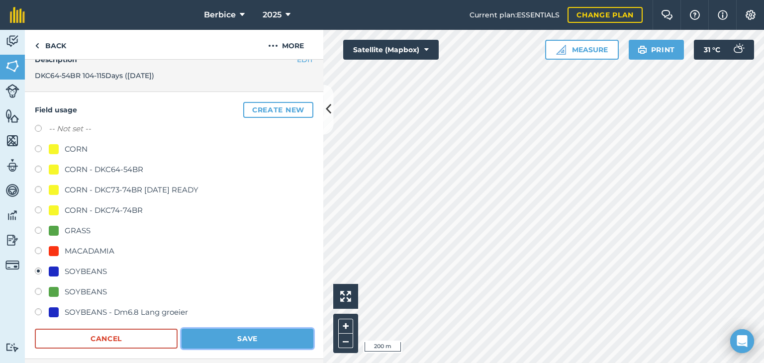
click at [210, 339] on button "Save" at bounding box center [248, 339] width 132 height 20
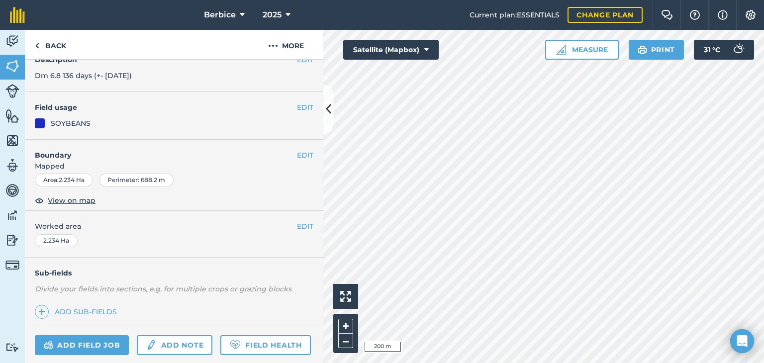
click at [306, 105] on div "EDIT Field usage SOYBEANS" at bounding box center [174, 116] width 299 height 48
click at [300, 107] on button "EDIT" at bounding box center [305, 107] width 16 height 11
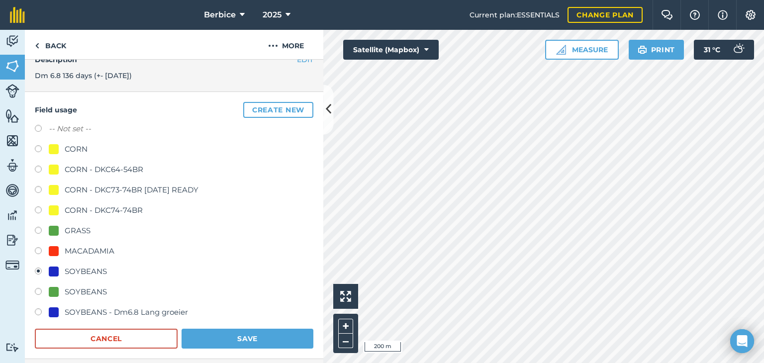
click at [74, 147] on div "CORN" at bounding box center [76, 149] width 23 height 12
radio input "true"
radio input "false"
drag, startPoint x: 251, startPoint y: 335, endPoint x: 289, endPoint y: 323, distance: 39.8
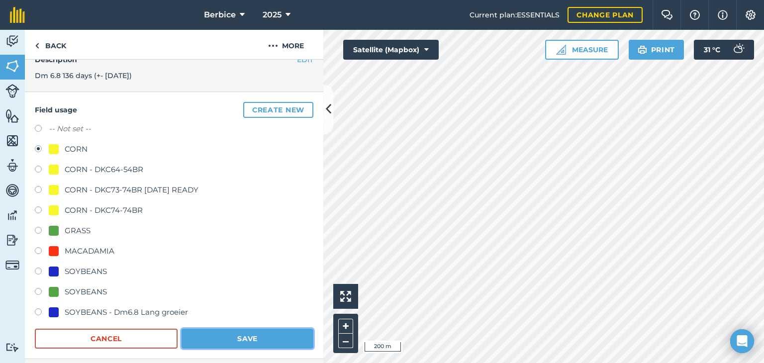
click at [251, 335] on button "Save" at bounding box center [248, 339] width 132 height 20
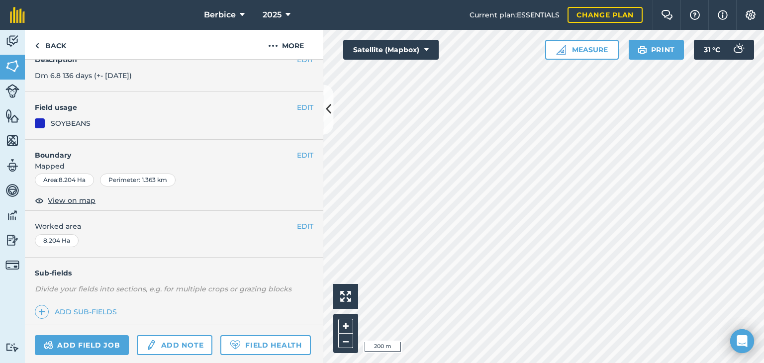
click at [286, 105] on h4 "Field usage" at bounding box center [166, 107] width 262 height 11
click at [297, 107] on button "EDIT" at bounding box center [305, 107] width 16 height 11
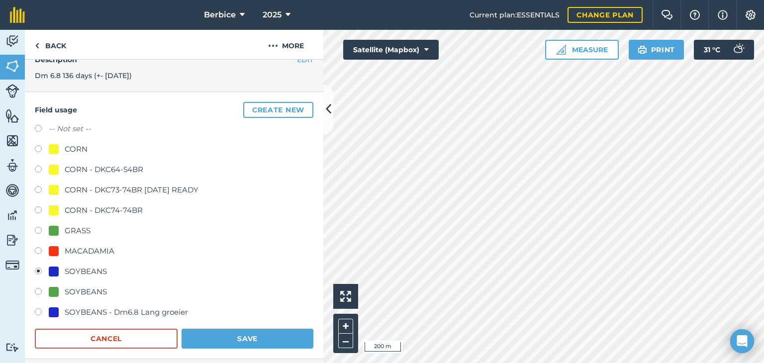
click at [35, 146] on label at bounding box center [42, 150] width 14 height 10
radio input "true"
radio input "false"
click at [237, 335] on button "Save" at bounding box center [248, 339] width 132 height 20
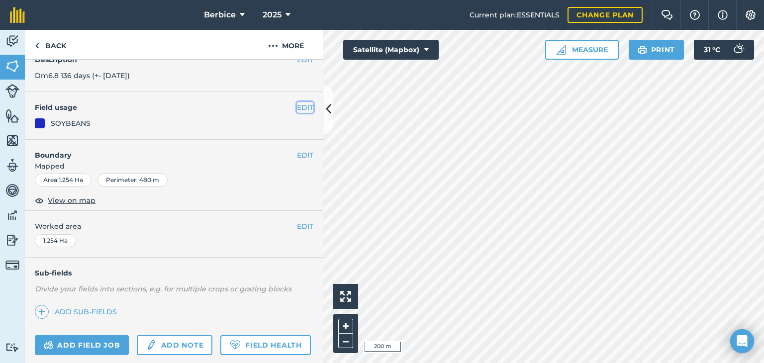
click at [298, 109] on button "EDIT" at bounding box center [305, 107] width 16 height 11
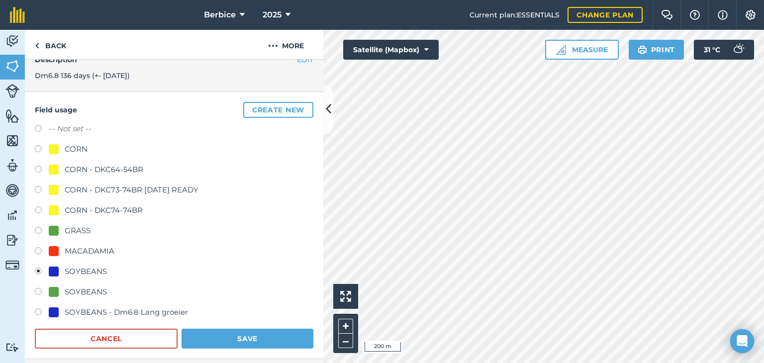
click at [99, 145] on div "CORN" at bounding box center [174, 150] width 279 height 14
click at [30, 145] on div "Field usage Create new -- Not set -- CORN CORN - DKC64-54BR CORN - DKC73-74BR 2…" at bounding box center [174, 225] width 299 height 267
click at [40, 149] on label at bounding box center [42, 150] width 14 height 10
radio input "true"
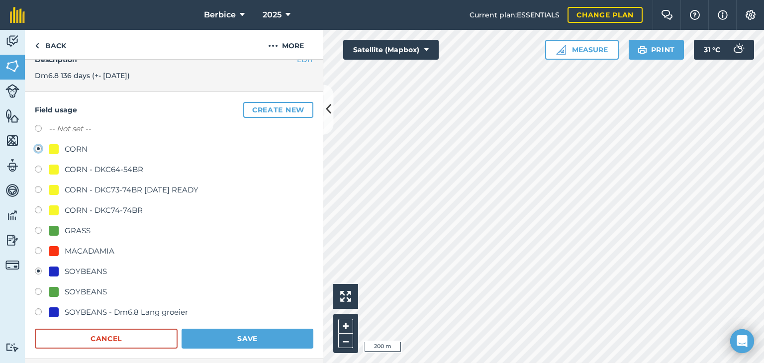
radio input "false"
click at [244, 335] on button "Save" at bounding box center [248, 339] width 132 height 20
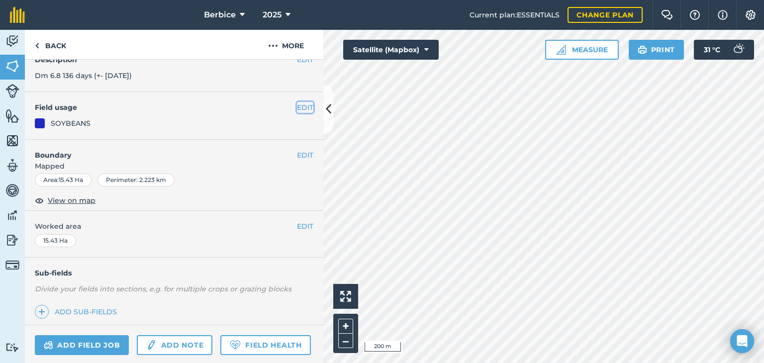
click at [297, 103] on button "EDIT" at bounding box center [305, 107] width 16 height 11
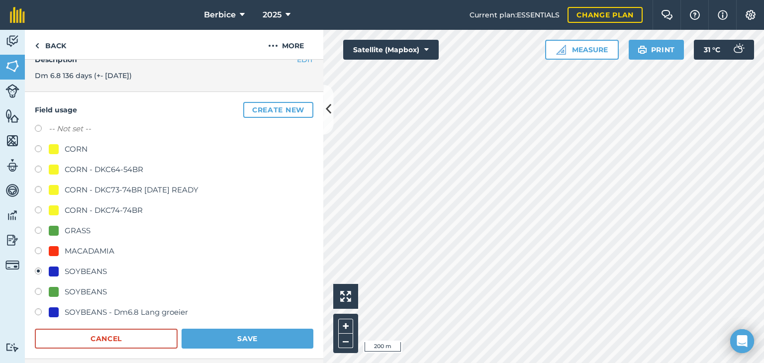
click at [71, 153] on div "CORN" at bounding box center [76, 149] width 23 height 12
radio input "true"
radio input "false"
click at [233, 345] on button "Save" at bounding box center [248, 339] width 132 height 20
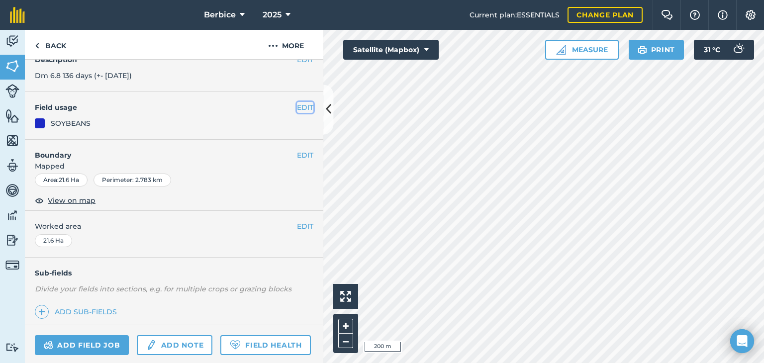
click at [297, 105] on button "EDIT" at bounding box center [305, 107] width 16 height 11
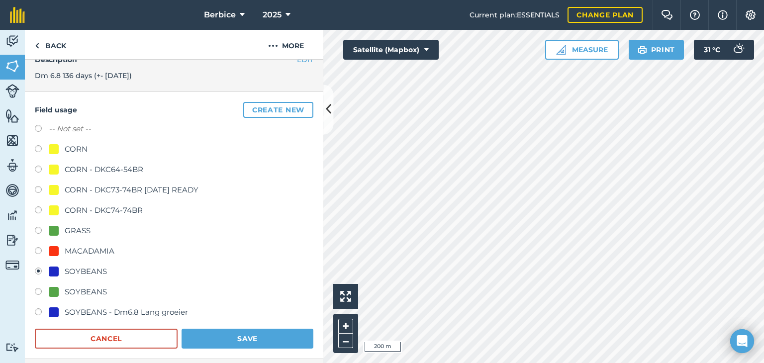
click at [71, 148] on div "CORN" at bounding box center [76, 149] width 23 height 12
radio input "true"
radio input "false"
drag, startPoint x: 254, startPoint y: 330, endPoint x: 305, endPoint y: 332, distance: 50.3
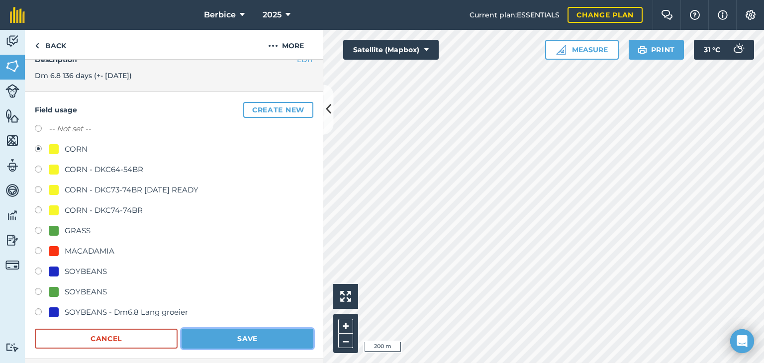
click at [254, 331] on button "Save" at bounding box center [248, 339] width 132 height 20
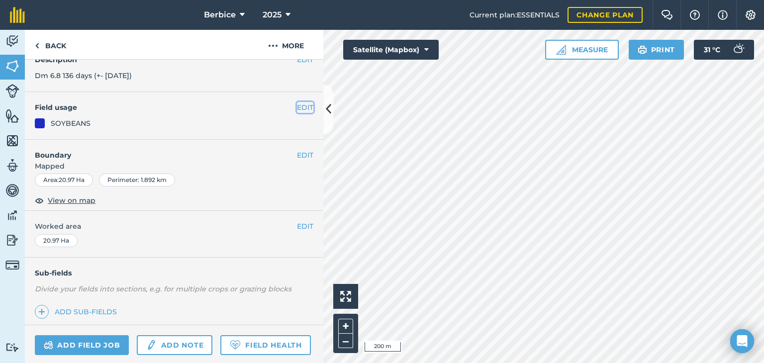
click at [300, 110] on button "EDIT" at bounding box center [305, 107] width 16 height 11
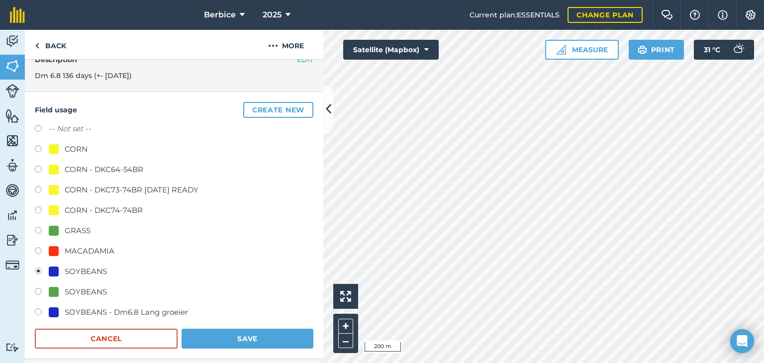
click at [80, 150] on div "CORN" at bounding box center [76, 149] width 23 height 12
radio input "true"
radio input "false"
click at [221, 337] on button "Save" at bounding box center [248, 339] width 132 height 20
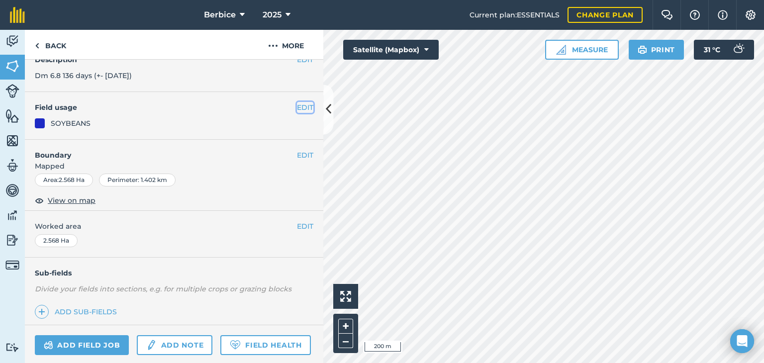
click at [299, 106] on button "EDIT" at bounding box center [305, 107] width 16 height 11
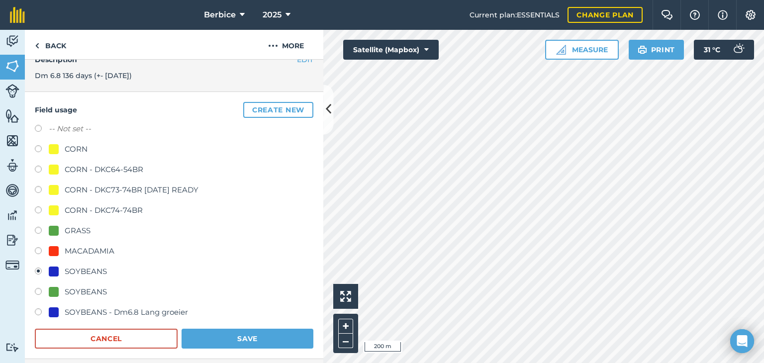
click at [104, 154] on div "CORN" at bounding box center [174, 150] width 279 height 14
click at [54, 147] on div at bounding box center [54, 149] width 10 height 10
radio input "true"
radio input "false"
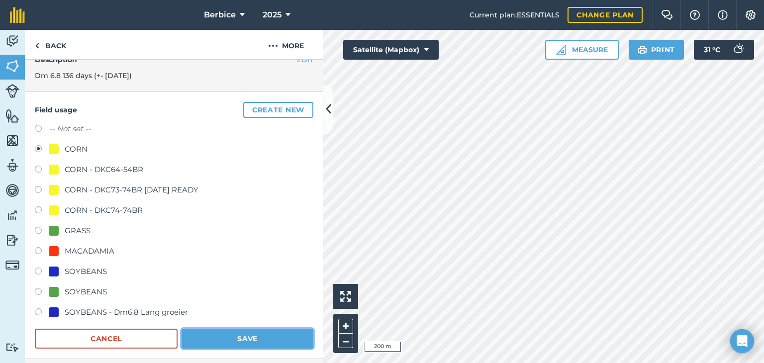
drag, startPoint x: 234, startPoint y: 331, endPoint x: 255, endPoint y: 332, distance: 20.9
click at [234, 331] on button "Save" at bounding box center [248, 339] width 132 height 20
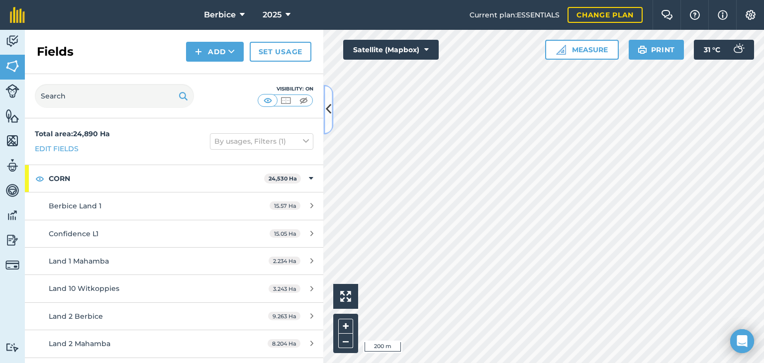
click at [327, 118] on icon at bounding box center [328, 109] width 5 height 17
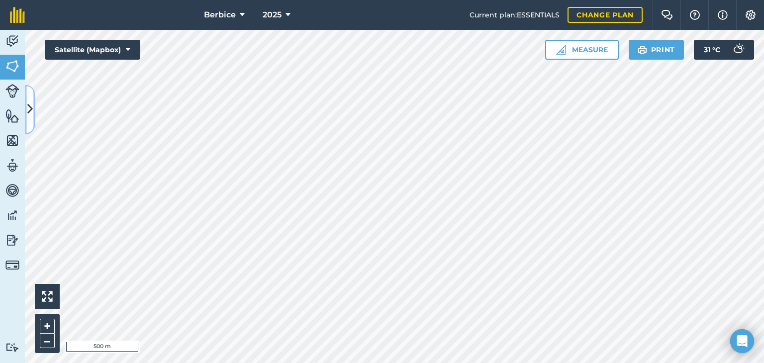
click at [30, 100] on button at bounding box center [30, 110] width 10 height 50
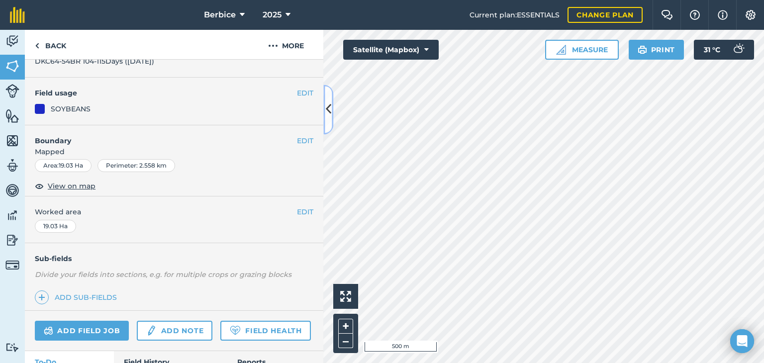
scroll to position [100, 0]
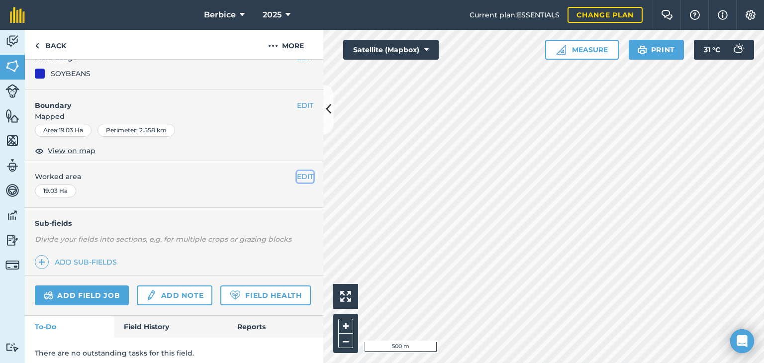
click at [303, 177] on button "EDIT" at bounding box center [305, 176] width 16 height 11
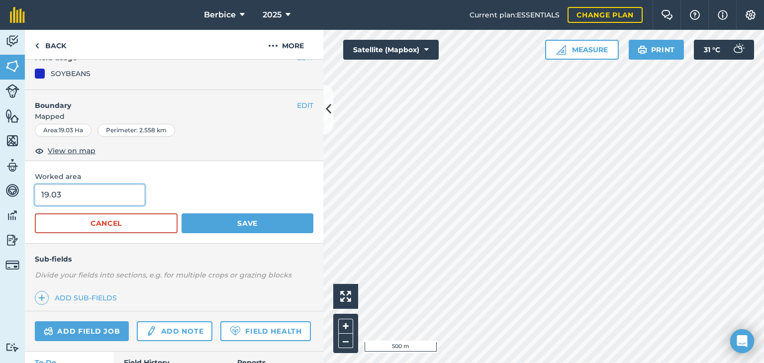
click at [117, 190] on input "19.03" at bounding box center [90, 195] width 110 height 21
type input "1"
type input "21,041"
click at [182, 213] on button "Save" at bounding box center [248, 223] width 132 height 20
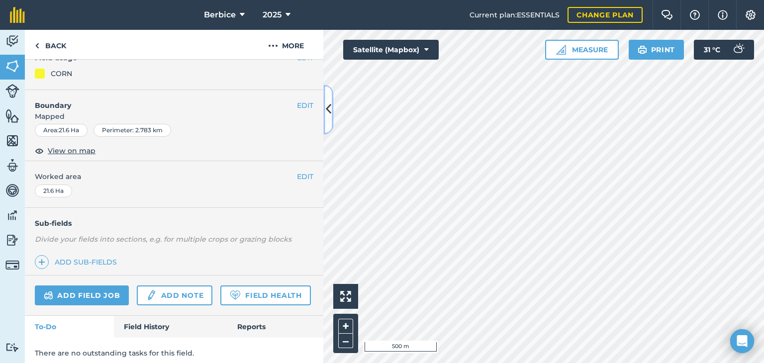
click at [327, 113] on icon at bounding box center [328, 109] width 5 height 17
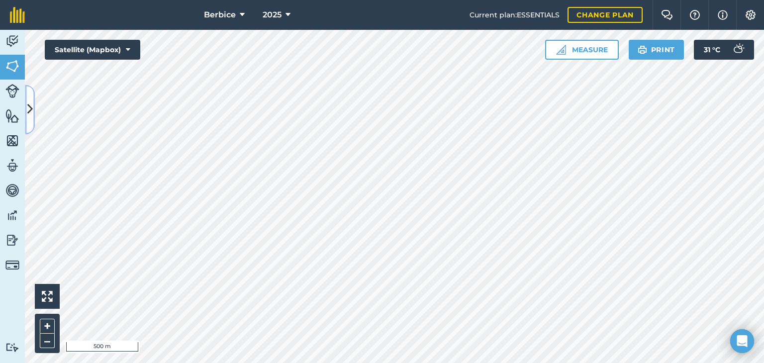
click at [30, 118] on icon at bounding box center [29, 109] width 5 height 17
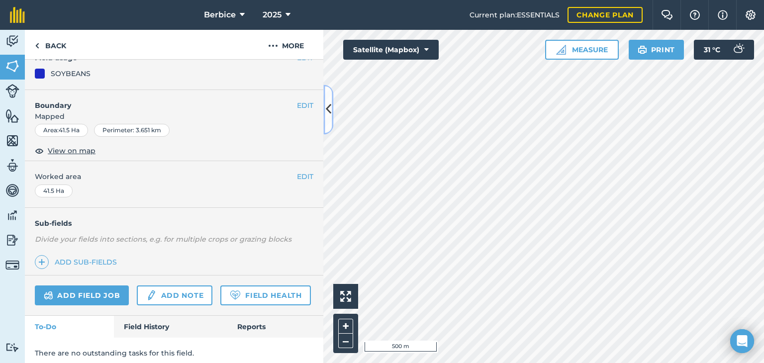
scroll to position [98, 0]
click at [300, 177] on button "EDIT" at bounding box center [305, 178] width 16 height 11
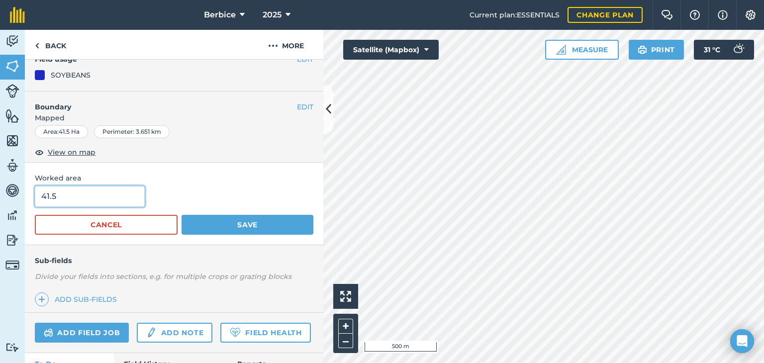
click at [125, 191] on input "41.5" at bounding box center [90, 196] width 110 height 21
type input "4"
type input "42,042"
click at [247, 239] on div "Worked area 42,042 Cancel Save" at bounding box center [174, 204] width 299 height 82
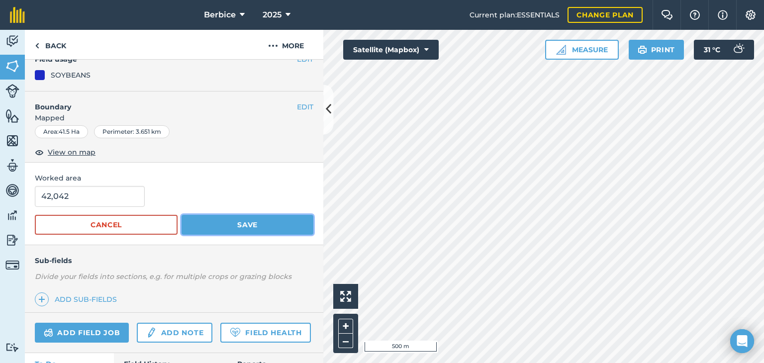
click at [244, 225] on button "Save" at bounding box center [248, 225] width 132 height 20
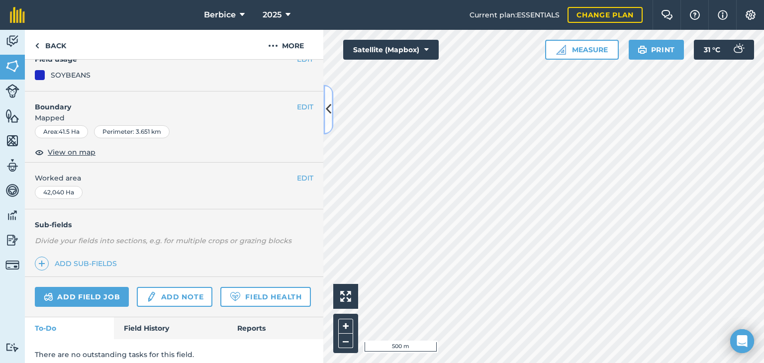
click at [329, 108] on icon at bounding box center [328, 109] width 5 height 17
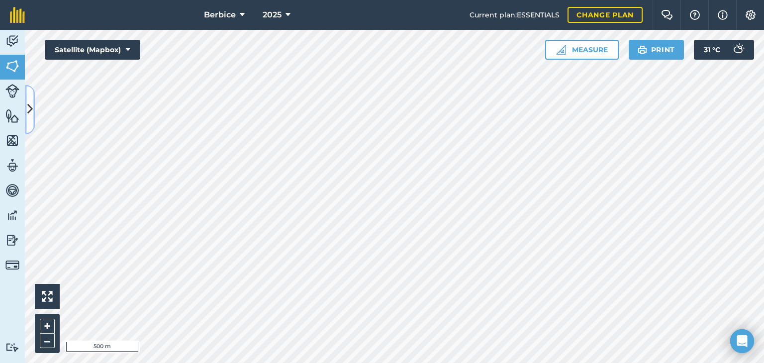
click at [29, 108] on icon at bounding box center [29, 109] width 5 height 17
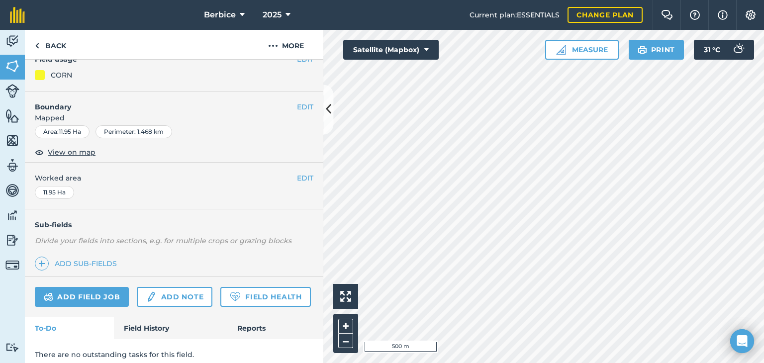
click at [289, 180] on span "Worked area" at bounding box center [174, 178] width 279 height 11
click at [299, 177] on button "EDIT" at bounding box center [305, 178] width 16 height 11
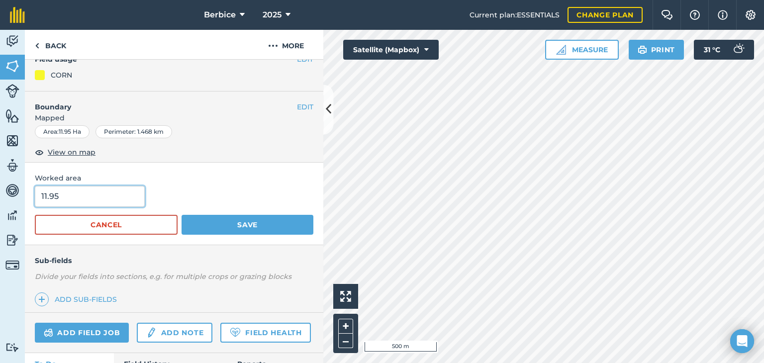
click at [137, 196] on input "11.95" at bounding box center [90, 196] width 110 height 21
type input "1"
type input "12,059"
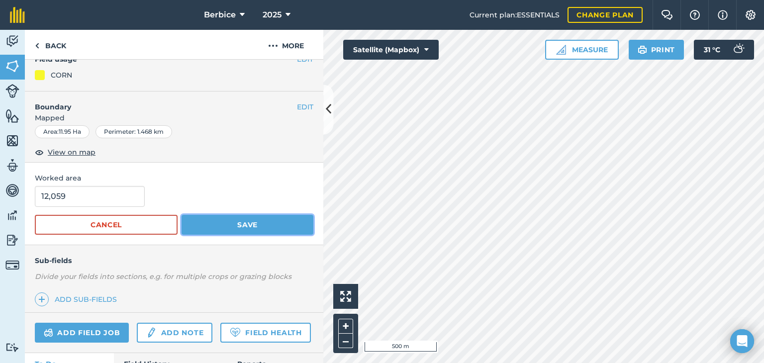
click at [257, 231] on button "Save" at bounding box center [248, 225] width 132 height 20
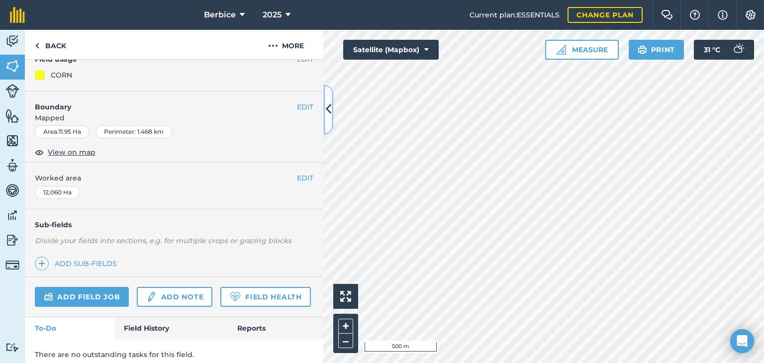
click at [328, 97] on button at bounding box center [328, 110] width 10 height 50
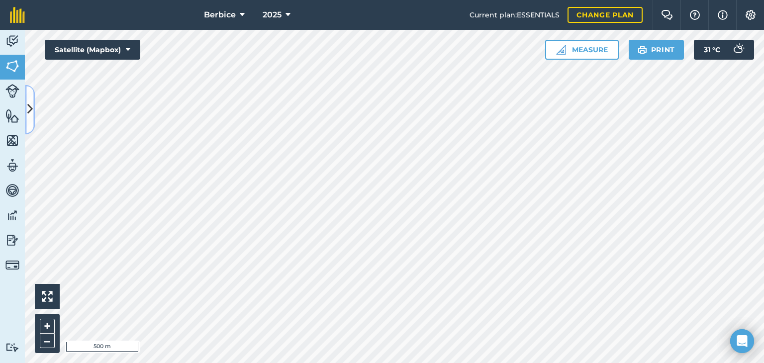
click at [33, 120] on button at bounding box center [30, 110] width 10 height 50
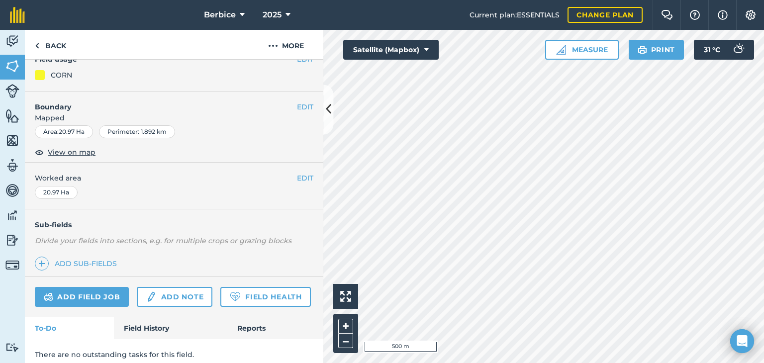
click at [74, 190] on div "20.97 Ha" at bounding box center [56, 192] width 43 height 13
click at [300, 177] on button "EDIT" at bounding box center [305, 178] width 16 height 11
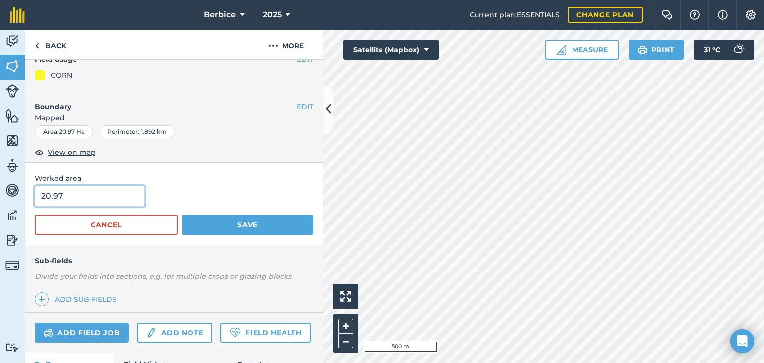
click at [106, 187] on input "20.97" at bounding box center [90, 196] width 110 height 21
type input "2"
type input "22,179"
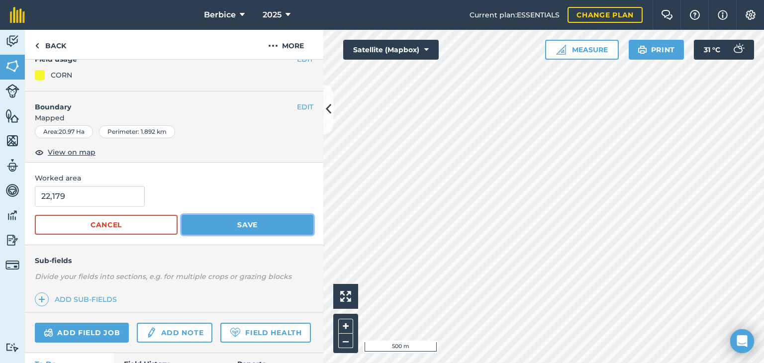
click at [222, 226] on button "Save" at bounding box center [248, 225] width 132 height 20
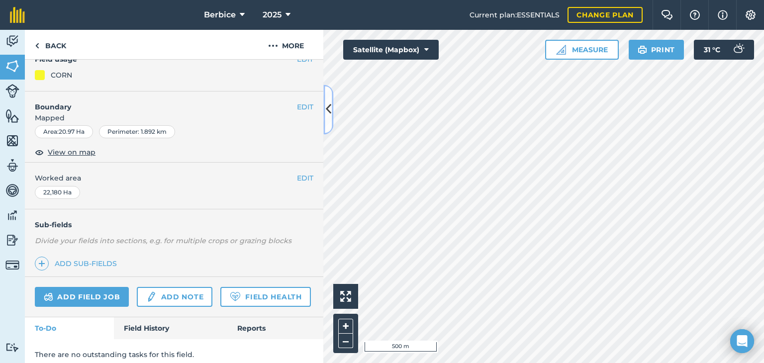
click at [331, 116] on icon at bounding box center [328, 109] width 5 height 17
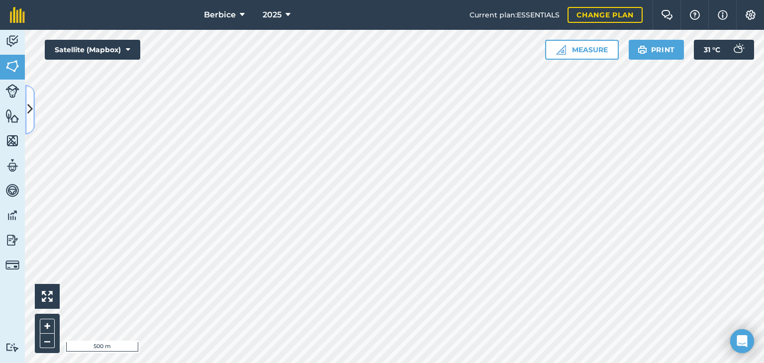
click at [30, 108] on icon at bounding box center [29, 109] width 5 height 17
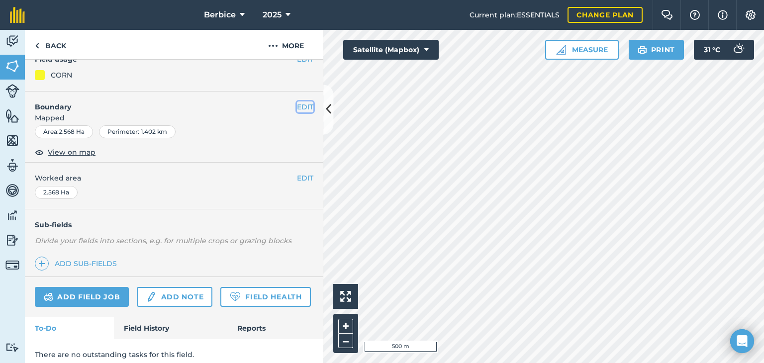
click at [303, 104] on button "EDIT" at bounding box center [305, 107] width 16 height 11
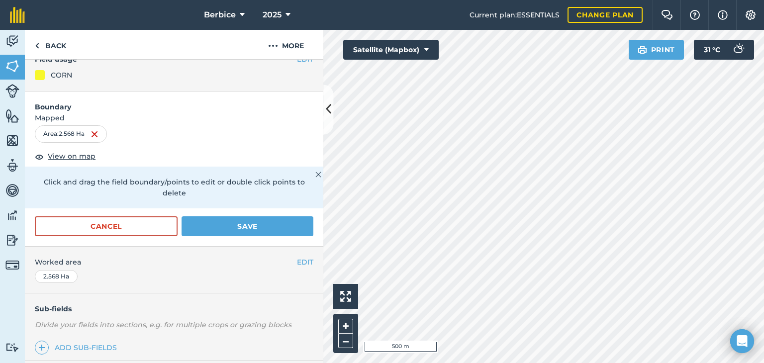
click at [78, 134] on div "Area : 2.568 Ha" at bounding box center [71, 133] width 72 height 17
drag, startPoint x: 132, startPoint y: 277, endPoint x: 140, endPoint y: 275, distance: 8.7
click at [131, 277] on div "EDIT Worked area 2.568 Ha" at bounding box center [174, 270] width 299 height 46
click at [297, 257] on button "EDIT" at bounding box center [305, 262] width 16 height 11
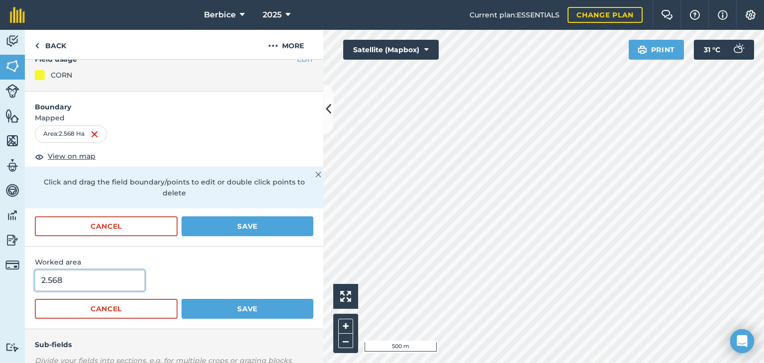
drag, startPoint x: 111, startPoint y: 281, endPoint x: 130, endPoint y: 279, distance: 19.5
click at [111, 281] on input "2.568" at bounding box center [90, 280] width 110 height 21
type input "2"
type input "3,091"
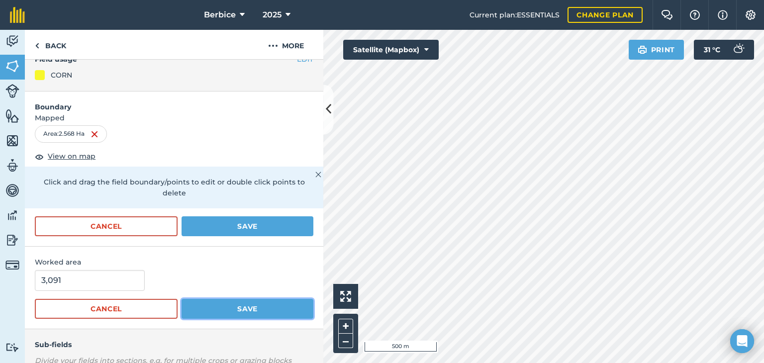
click at [235, 315] on button "Save" at bounding box center [248, 309] width 132 height 20
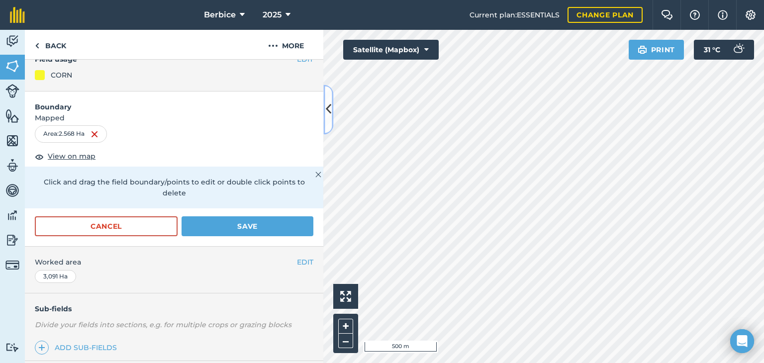
click at [325, 121] on button at bounding box center [328, 110] width 10 height 50
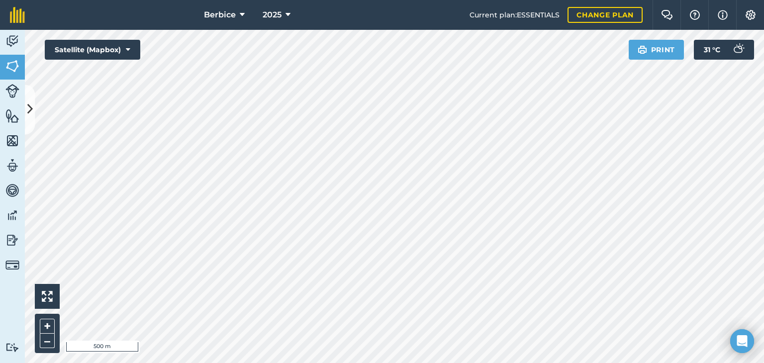
click at [25, 104] on div at bounding box center [394, 196] width 739 height 333
click at [28, 108] on icon at bounding box center [29, 109] width 5 height 17
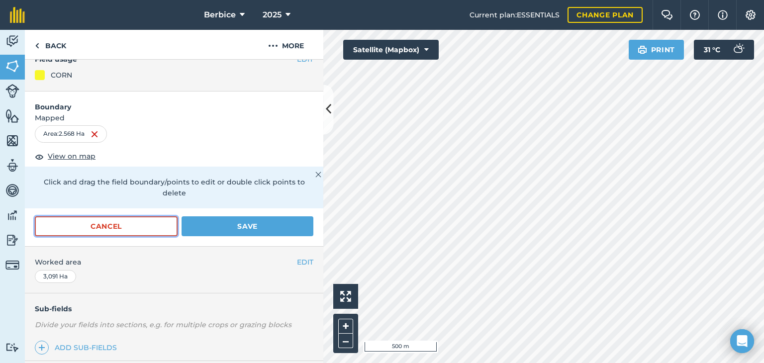
click at [110, 217] on button "Cancel" at bounding box center [106, 226] width 143 height 20
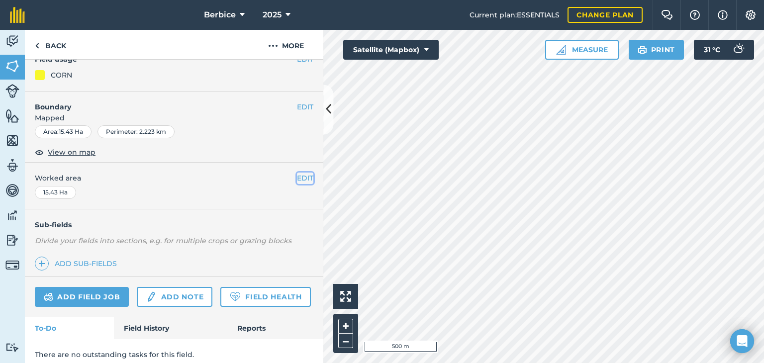
drag, startPoint x: 301, startPoint y: 174, endPoint x: 285, endPoint y: 174, distance: 16.4
click at [300, 174] on button "EDIT" at bounding box center [305, 178] width 16 height 11
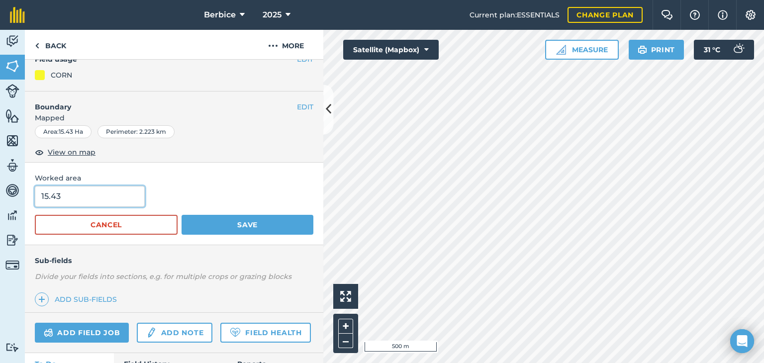
click at [104, 187] on input "15.43" at bounding box center [90, 196] width 110 height 21
type input "1"
type input "17,274"
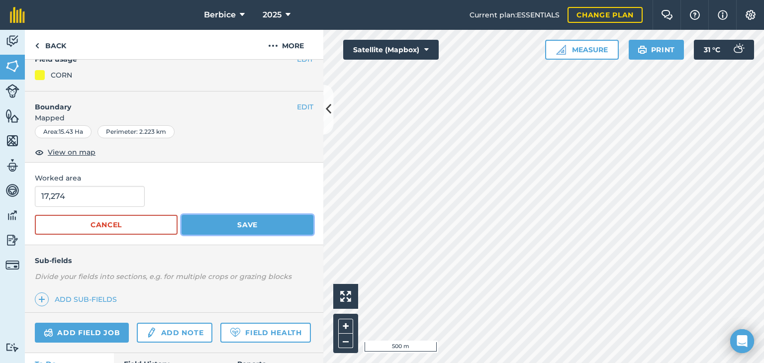
click at [237, 226] on button "Save" at bounding box center [248, 225] width 132 height 20
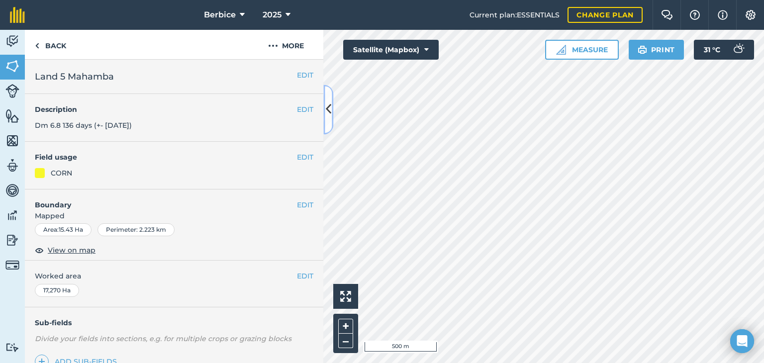
click at [332, 111] on button at bounding box center [328, 110] width 10 height 50
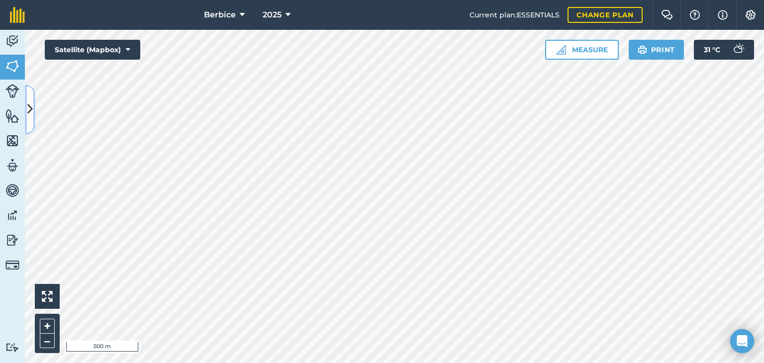
click at [33, 102] on button at bounding box center [30, 110] width 10 height 50
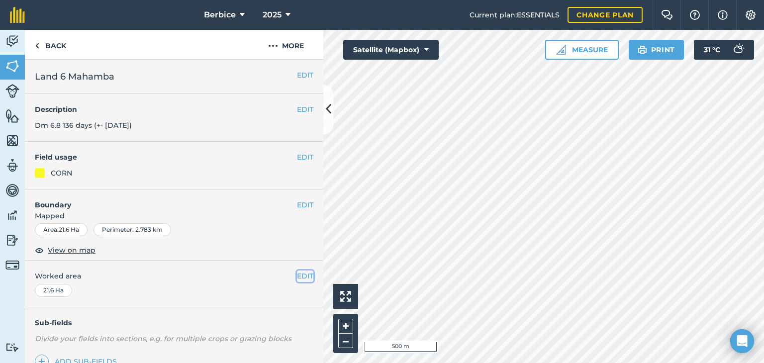
click at [304, 280] on button "EDIT" at bounding box center [305, 276] width 16 height 11
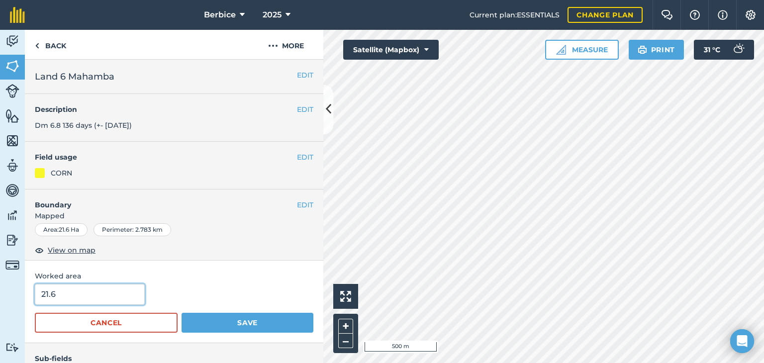
click at [88, 300] on input "21.6" at bounding box center [90, 294] width 110 height 21
type input "2"
type input "23,798"
click at [182, 313] on button "Save" at bounding box center [248, 323] width 132 height 20
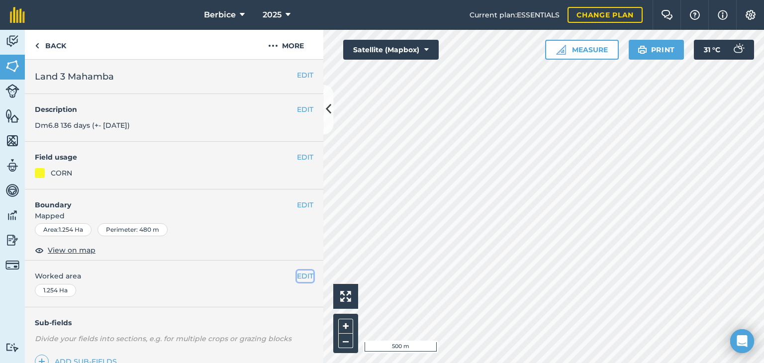
click at [302, 277] on button "EDIT" at bounding box center [305, 276] width 16 height 11
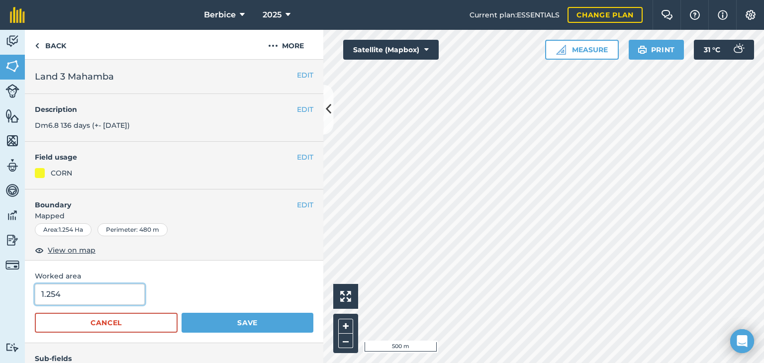
click at [111, 297] on input "1.254" at bounding box center [90, 294] width 110 height 21
type input "1,437"
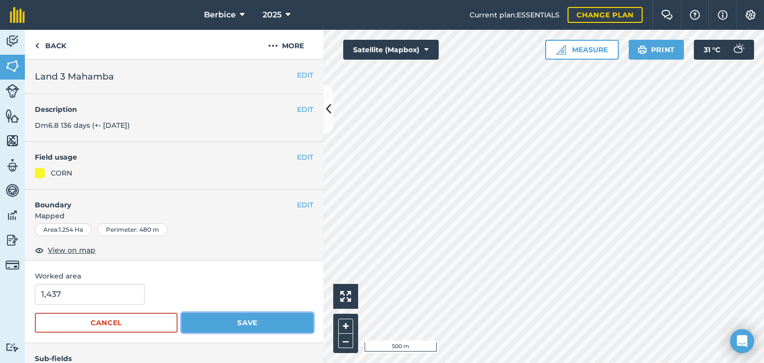
click at [259, 327] on button "Save" at bounding box center [248, 323] width 132 height 20
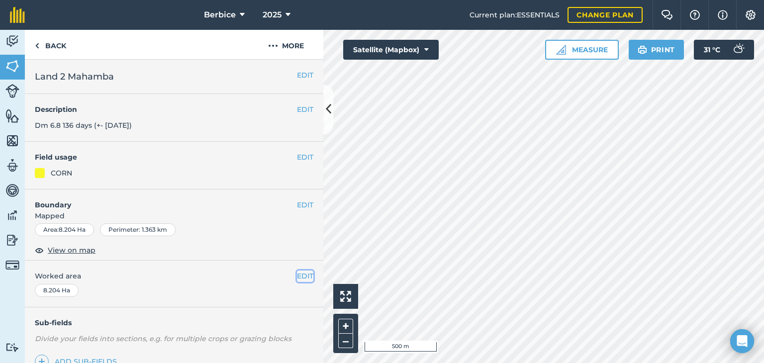
click at [297, 273] on button "EDIT" at bounding box center [305, 276] width 16 height 11
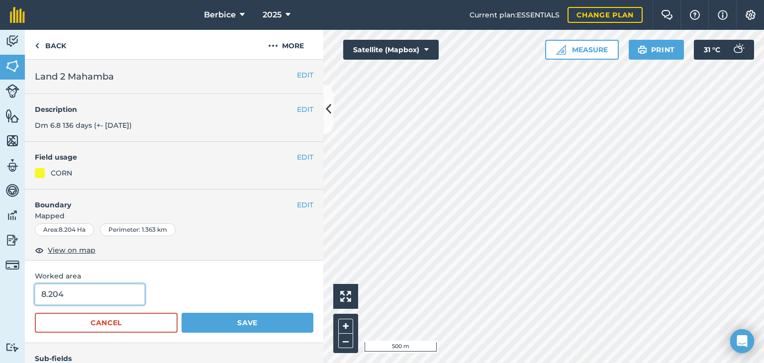
click at [132, 288] on input "8.204" at bounding box center [90, 294] width 110 height 21
type input "8"
type input "9,105"
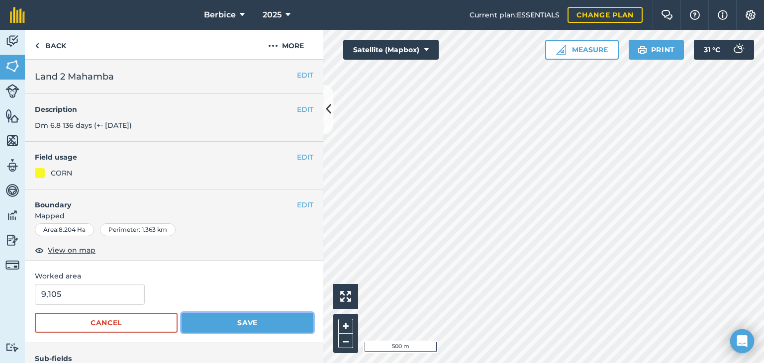
click at [224, 329] on button "Save" at bounding box center [248, 323] width 132 height 20
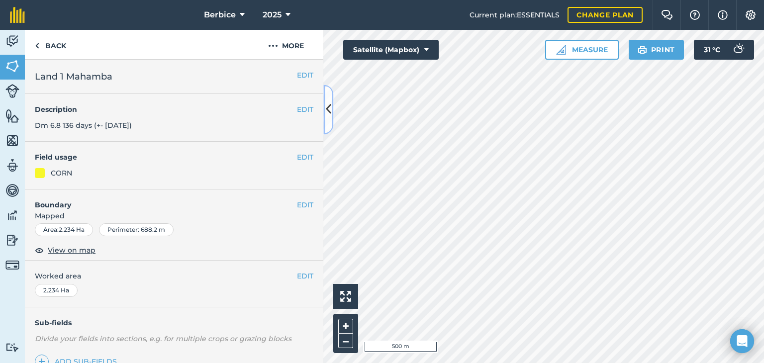
click at [330, 108] on icon at bounding box center [328, 109] width 5 height 17
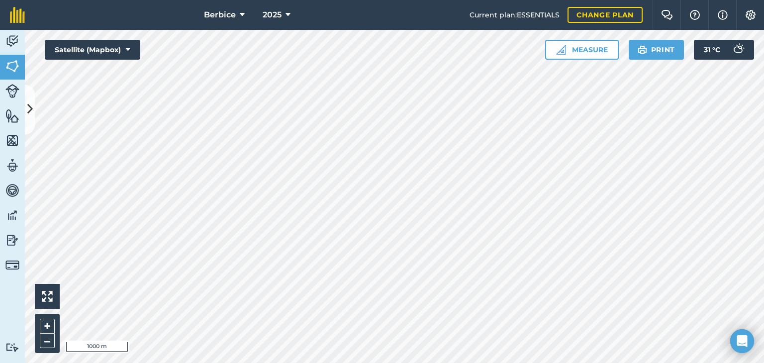
click at [402, 0] on html "Berbice 2025 Current plan : ESSENTIALS Change plan Farm Chat Help Info Settings…" at bounding box center [382, 181] width 764 height 363
click at [381, 9] on div "Berbice 2025 Current plan : ESSENTIALS Change plan Farm Chat Help Info Settings…" at bounding box center [382, 181] width 764 height 363
click at [28, 119] on button at bounding box center [30, 110] width 10 height 50
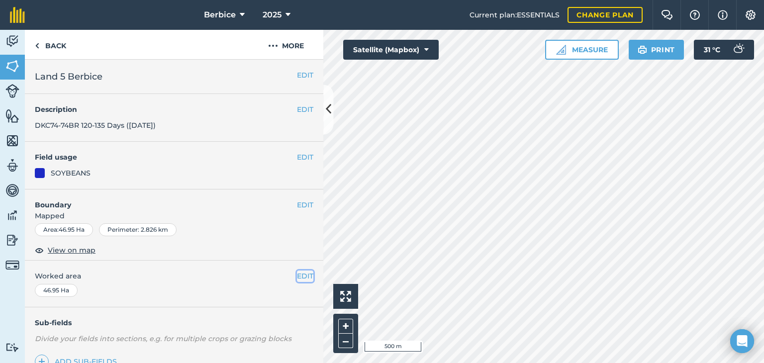
click at [304, 277] on button "EDIT" at bounding box center [305, 276] width 16 height 11
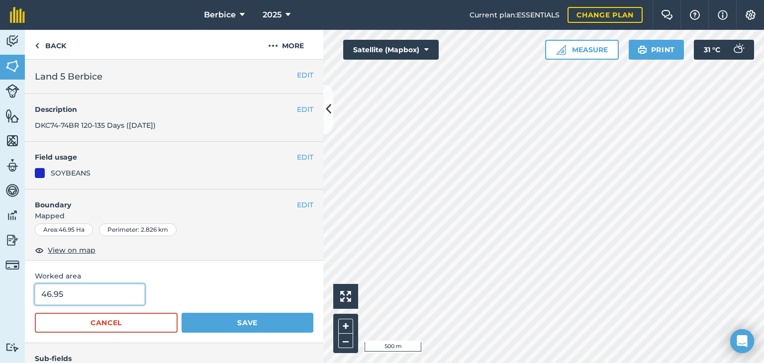
click at [123, 295] on input "46.95" at bounding box center [90, 294] width 110 height 21
type input "4"
type input "47,974"
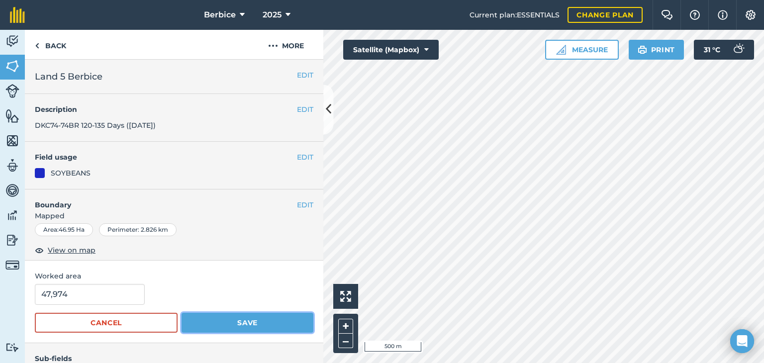
click at [246, 323] on button "Save" at bounding box center [248, 323] width 132 height 20
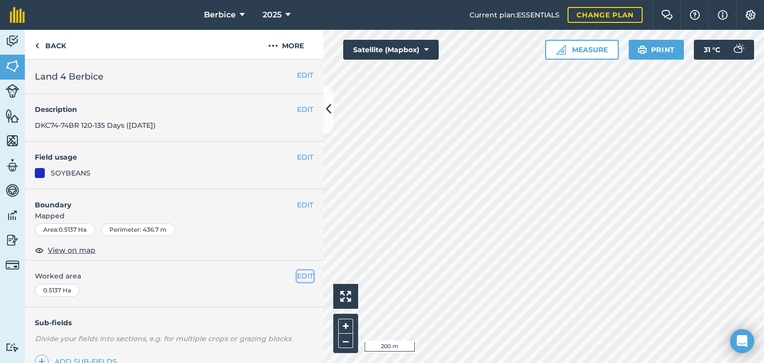
click at [306, 275] on button "EDIT" at bounding box center [305, 276] width 16 height 11
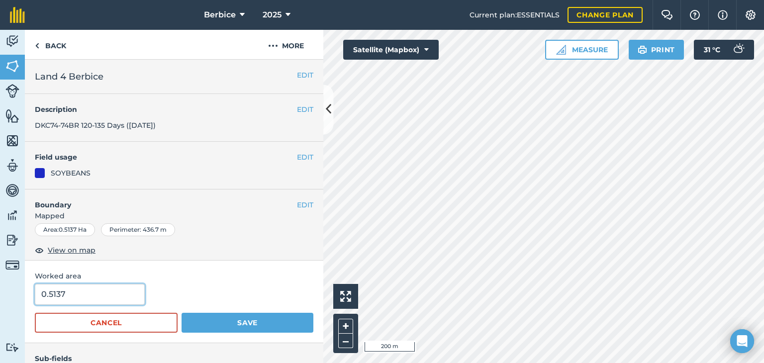
click at [117, 286] on input "0.5137" at bounding box center [90, 294] width 110 height 21
type input "0"
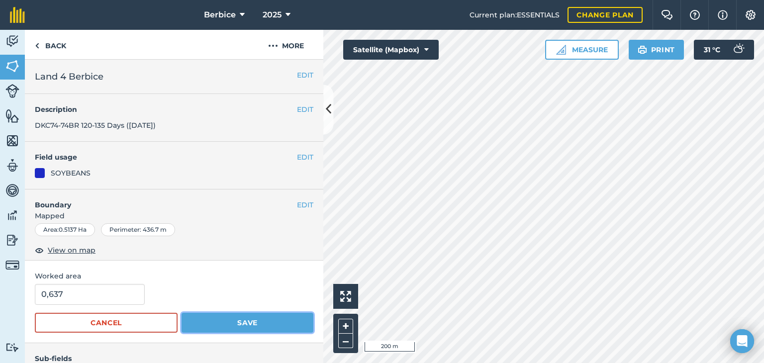
type input "637"
click at [231, 327] on button "Save" at bounding box center [248, 323] width 132 height 20
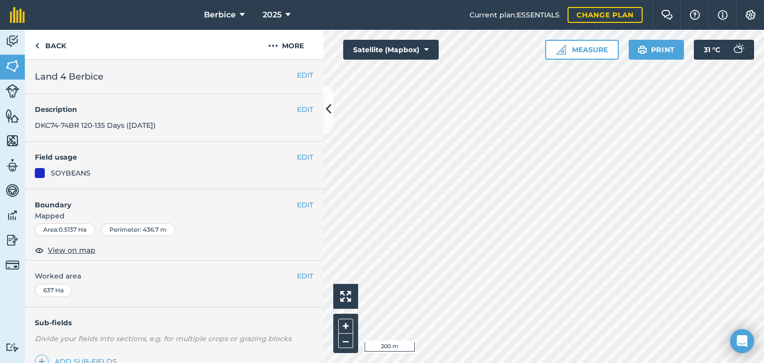
click at [53, 285] on div "637 Ha" at bounding box center [53, 290] width 37 height 13
click at [52, 291] on div "637 Ha" at bounding box center [53, 290] width 37 height 13
click at [297, 273] on button "EDIT" at bounding box center [305, 276] width 16 height 11
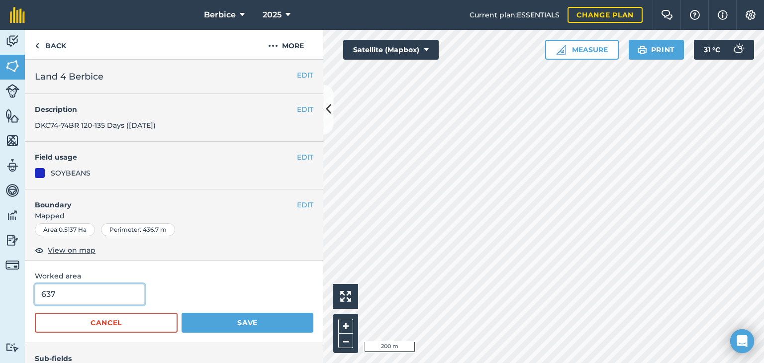
click at [116, 289] on input "637" at bounding box center [90, 294] width 110 height 21
type input "6"
type input "0.632"
click at [182, 313] on button "Save" at bounding box center [248, 323] width 132 height 20
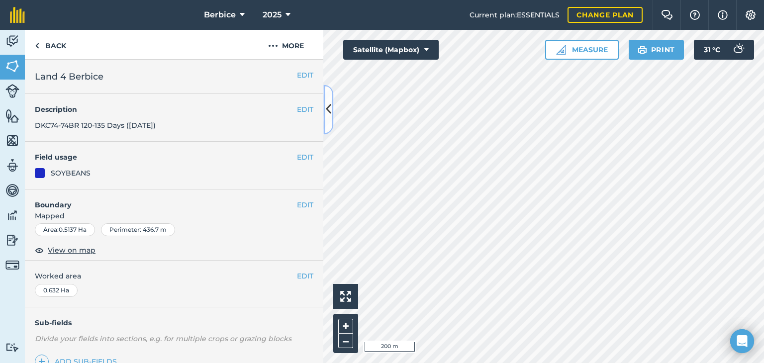
click at [326, 117] on icon at bounding box center [328, 109] width 5 height 17
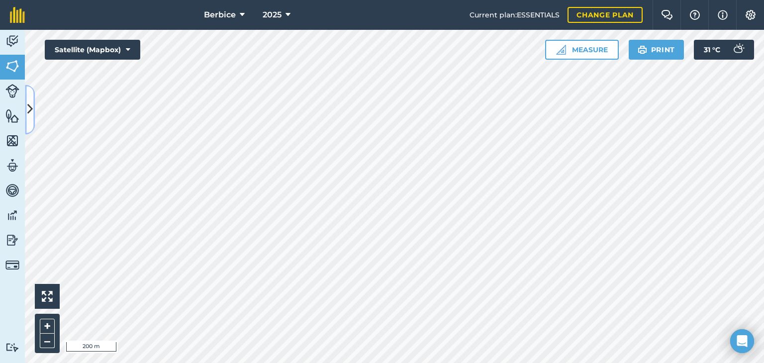
click at [32, 120] on button at bounding box center [30, 110] width 10 height 50
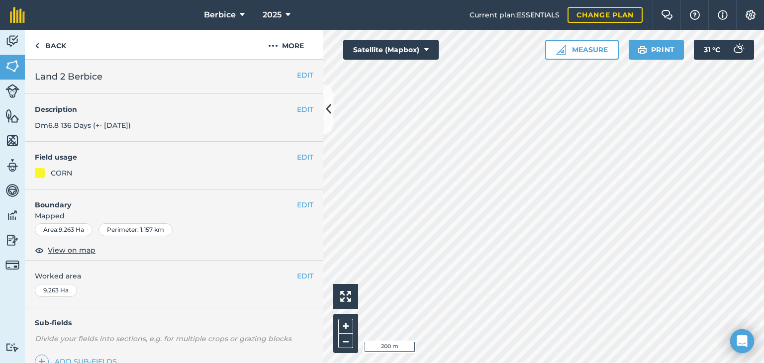
drag, startPoint x: 190, startPoint y: 290, endPoint x: 255, endPoint y: 289, distance: 64.7
click at [192, 290] on div "EDIT Worked area 9.263 Ha" at bounding box center [174, 284] width 299 height 46
click at [300, 276] on button "EDIT" at bounding box center [305, 276] width 16 height 11
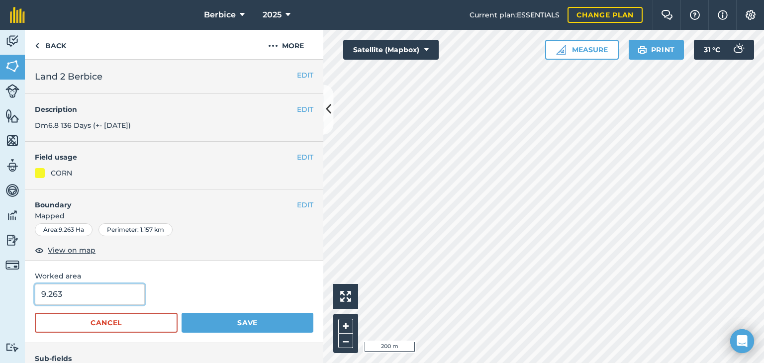
drag, startPoint x: 102, startPoint y: 286, endPoint x: 150, endPoint y: 287, distance: 48.3
click at [104, 287] on input "9.263" at bounding box center [90, 294] width 110 height 21
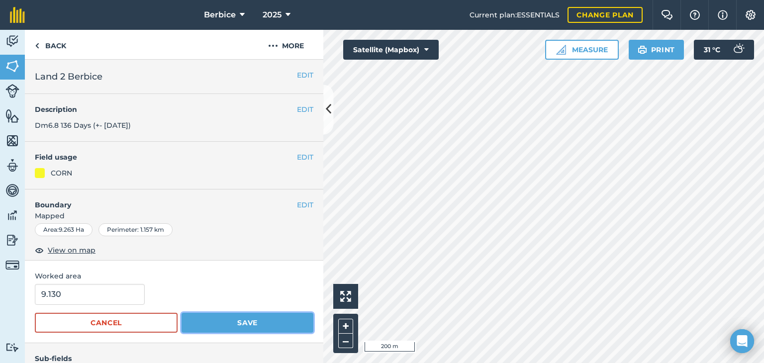
type input "9.13"
click at [233, 323] on button "Save" at bounding box center [248, 323] width 132 height 20
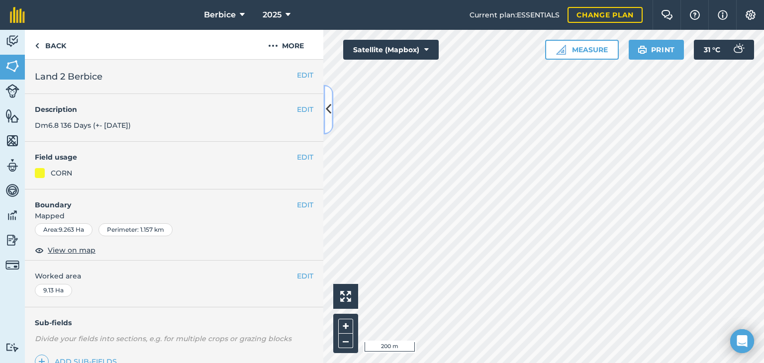
click at [326, 119] on button at bounding box center [328, 110] width 10 height 50
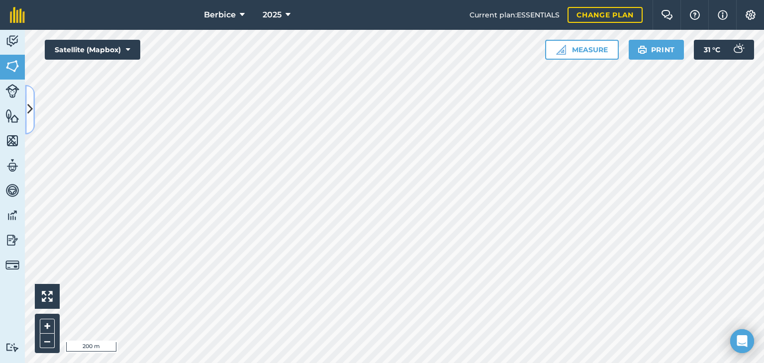
click at [34, 112] on button at bounding box center [30, 110] width 10 height 50
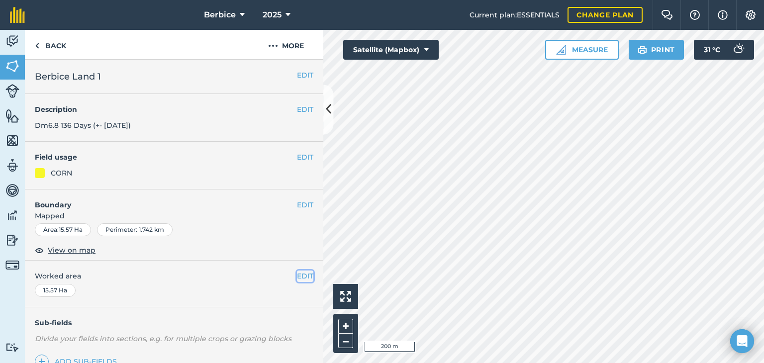
click at [302, 278] on button "EDIT" at bounding box center [305, 276] width 16 height 11
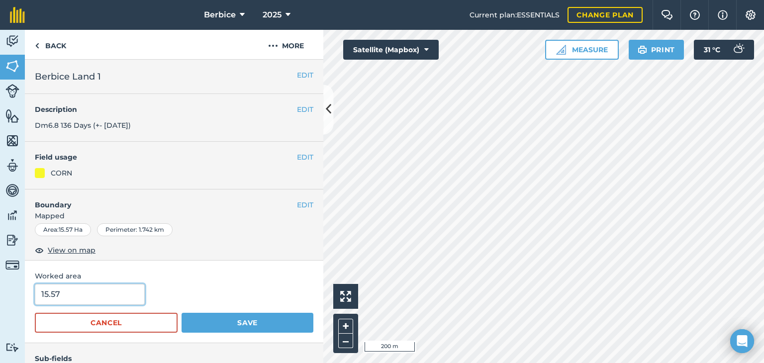
click at [81, 293] on input "15.57" at bounding box center [90, 294] width 110 height 21
type input "15.251"
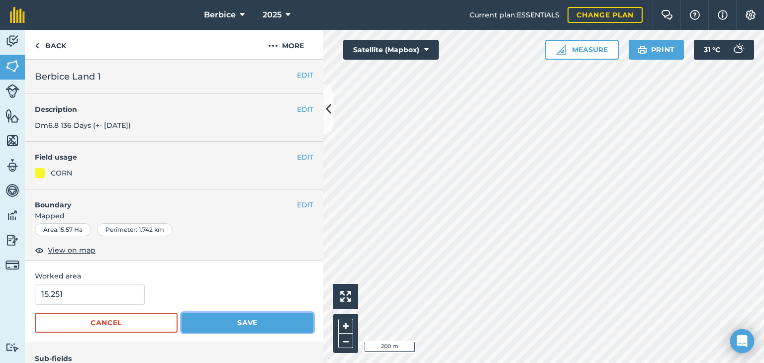
click at [263, 320] on button "Save" at bounding box center [248, 323] width 132 height 20
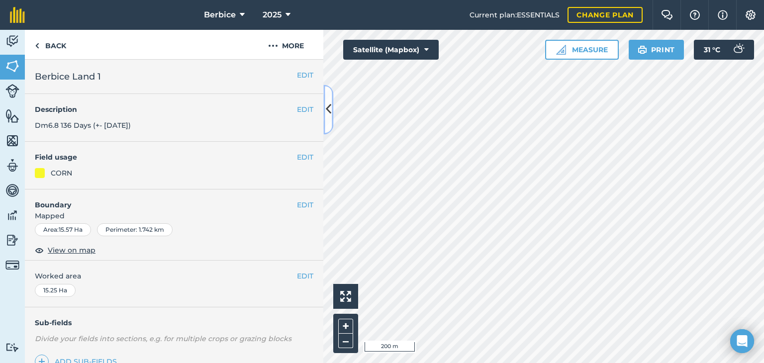
click at [326, 120] on button at bounding box center [328, 110] width 10 height 50
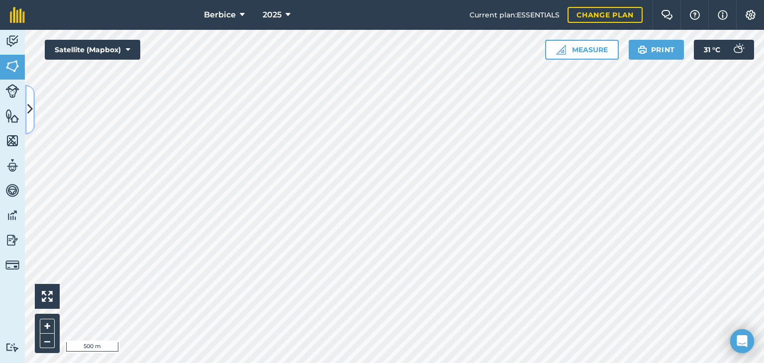
click at [34, 114] on button at bounding box center [30, 110] width 10 height 50
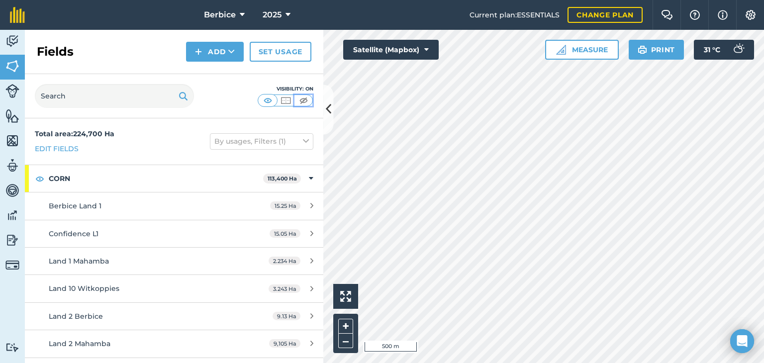
click at [305, 100] on img at bounding box center [304, 101] width 12 height 10
click at [269, 101] on img at bounding box center [268, 101] width 12 height 10
click at [289, 96] on img at bounding box center [286, 101] width 12 height 10
click at [259, 102] on button at bounding box center [268, 100] width 18 height 11
click at [327, 108] on icon at bounding box center [328, 109] width 5 height 17
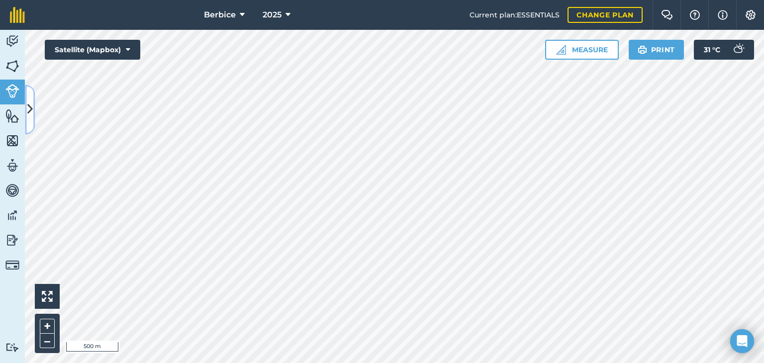
click at [32, 101] on button at bounding box center [30, 110] width 10 height 50
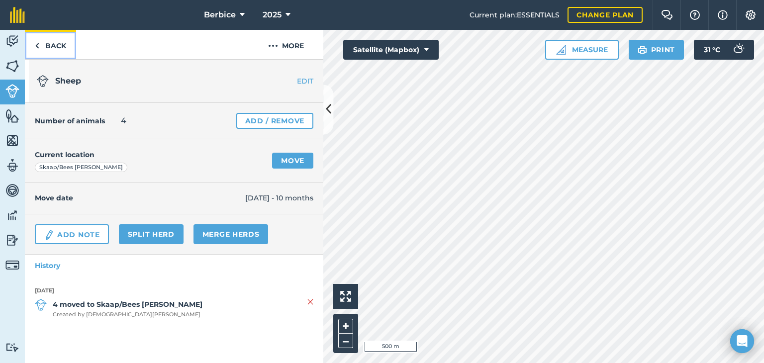
click at [40, 48] on link "Back" at bounding box center [50, 44] width 51 height 29
click at [48, 47] on link "Back" at bounding box center [50, 44] width 51 height 29
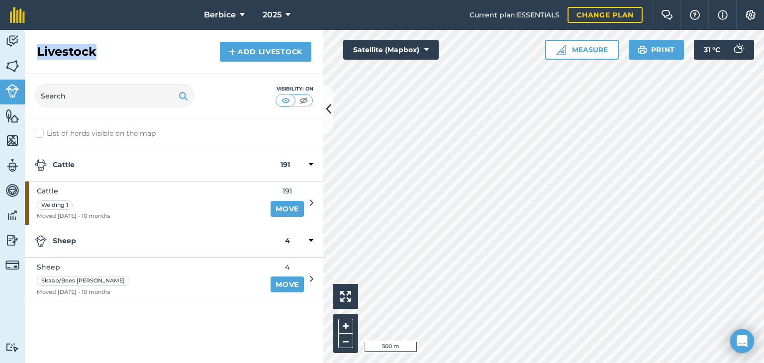
drag, startPoint x: 48, startPoint y: 47, endPoint x: 101, endPoint y: 56, distance: 53.5
click at [49, 48] on h2 "Livestock" at bounding box center [67, 52] width 60 height 16
click at [331, 112] on icon at bounding box center [328, 109] width 5 height 17
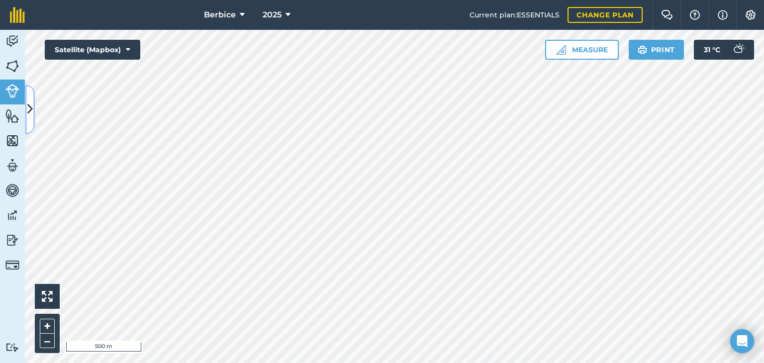
click at [31, 104] on icon at bounding box center [29, 109] width 5 height 17
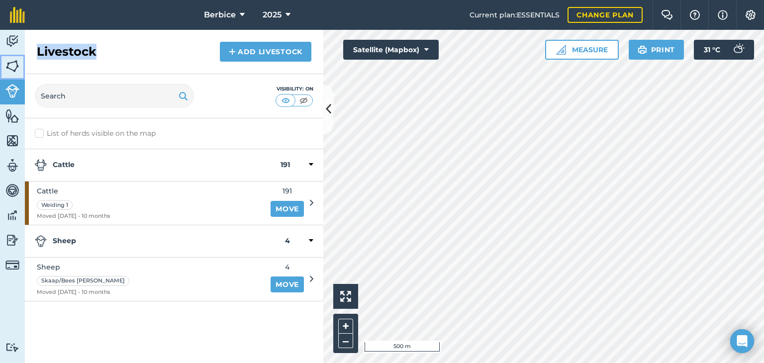
click at [15, 72] on img at bounding box center [12, 66] width 14 height 15
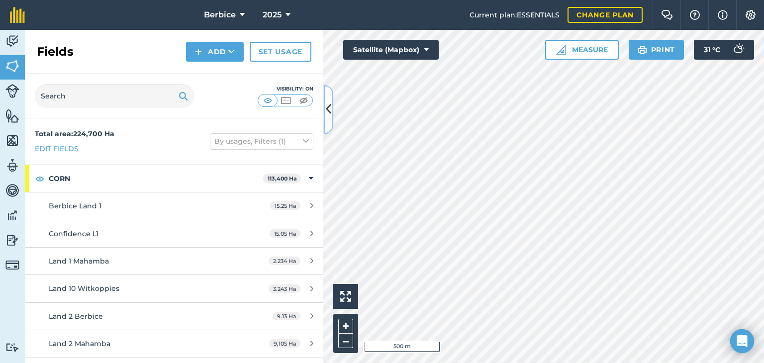
click at [328, 118] on icon at bounding box center [328, 109] width 5 height 17
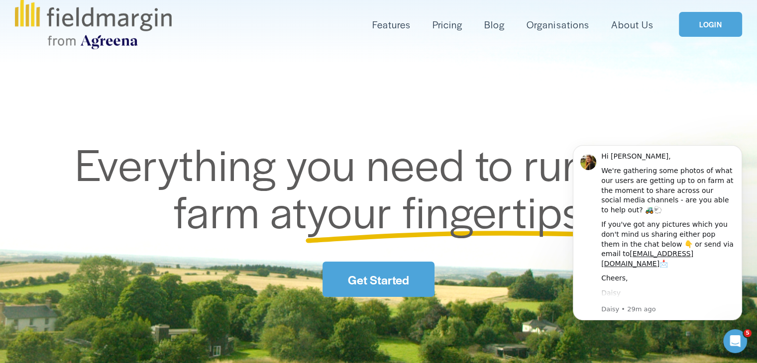
click at [707, 28] on link "LOGIN" at bounding box center [710, 24] width 63 height 25
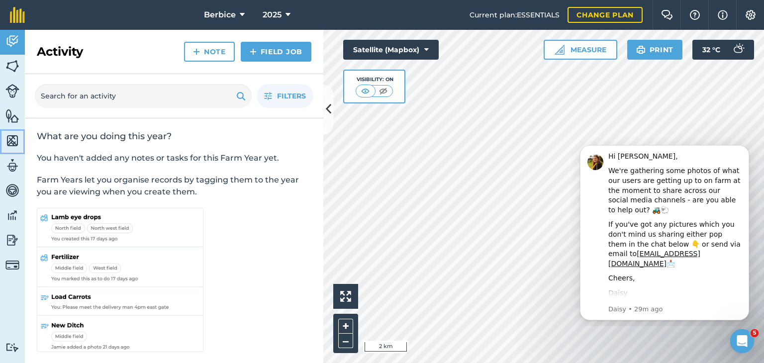
click at [8, 150] on link "Maps" at bounding box center [12, 141] width 25 height 25
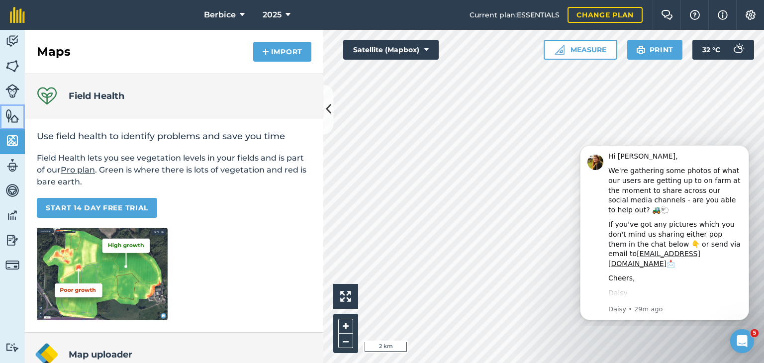
click at [13, 125] on link "Features" at bounding box center [12, 116] width 25 height 25
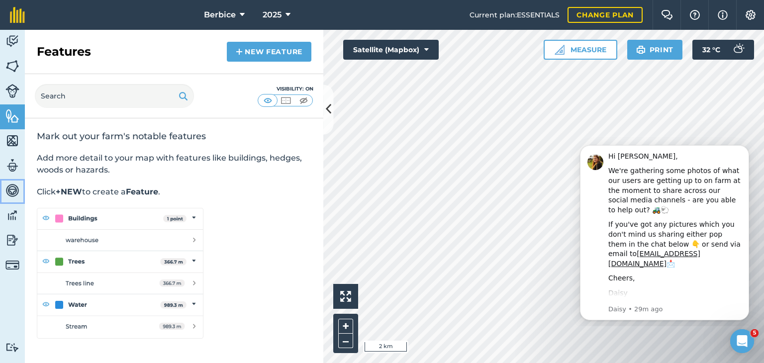
click at [10, 190] on img at bounding box center [12, 190] width 14 height 15
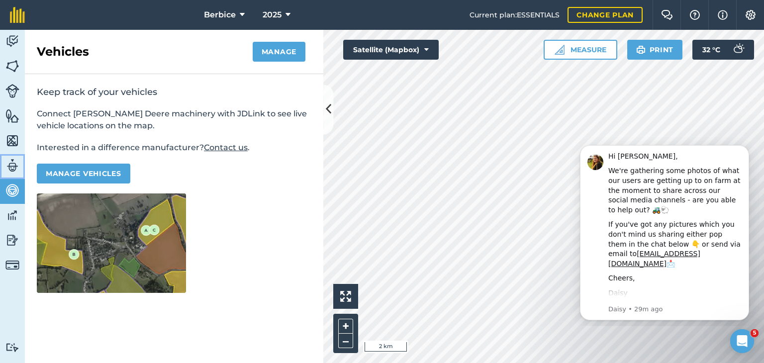
click at [10, 161] on img at bounding box center [12, 165] width 14 height 15
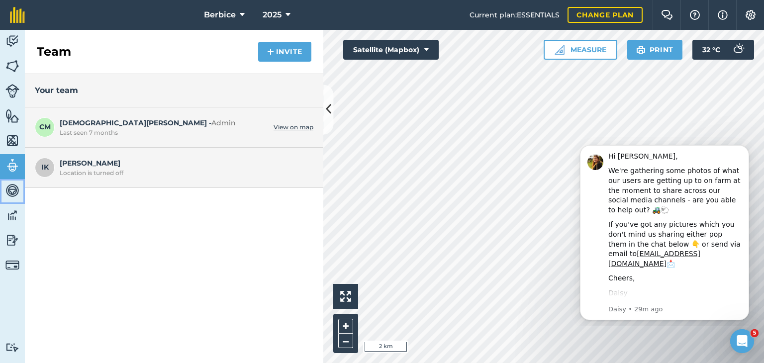
click at [16, 196] on img at bounding box center [12, 190] width 14 height 15
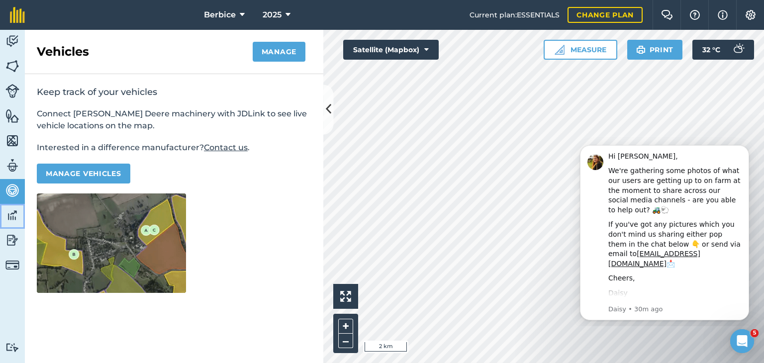
click at [16, 211] on img at bounding box center [12, 215] width 14 height 15
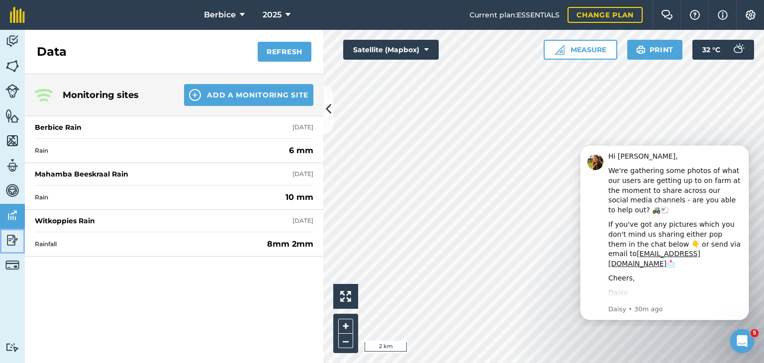
click at [20, 235] on link "Reporting" at bounding box center [12, 241] width 25 height 25
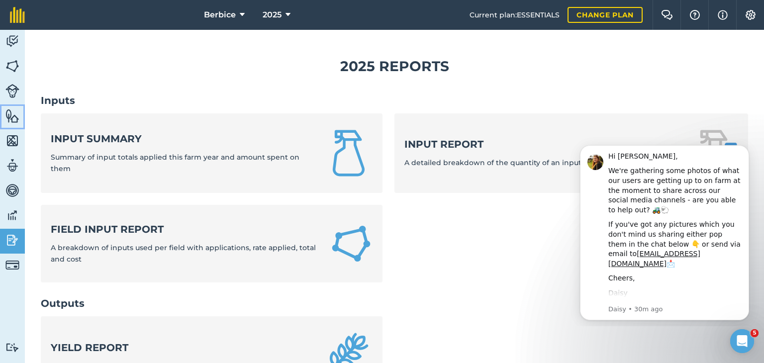
click at [1, 128] on link "Features" at bounding box center [12, 116] width 25 height 25
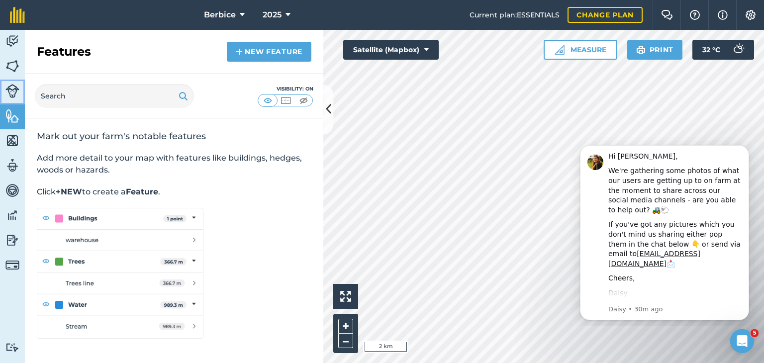
click at [8, 96] on img at bounding box center [12, 91] width 14 height 14
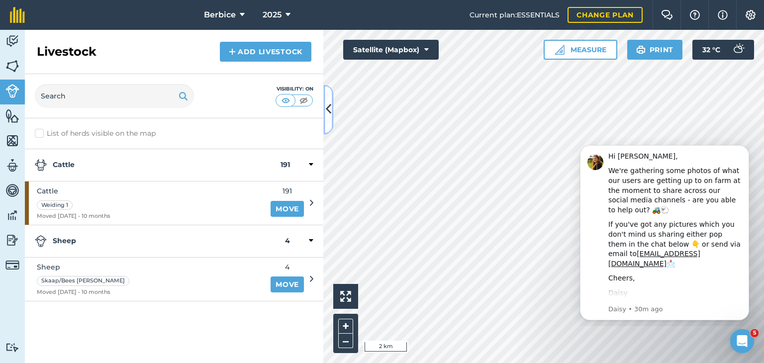
click at [328, 111] on icon at bounding box center [328, 109] width 5 height 17
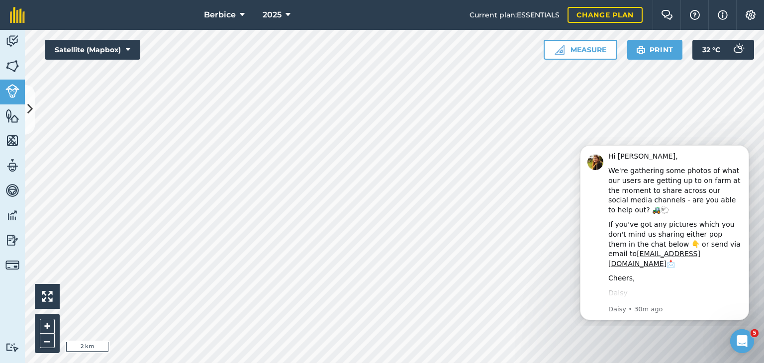
click at [237, 12] on div "Berbice 2025 Current plan : ESSENTIALS Change plan Farm Chat Help Info Settings…" at bounding box center [382, 181] width 764 height 363
click at [29, 101] on icon at bounding box center [29, 109] width 5 height 17
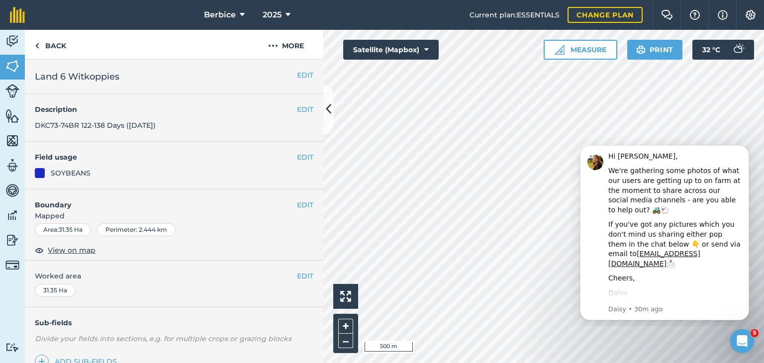
click at [228, 120] on div "EDIT Description DKC73-74BR 122-138 Days (23 Feb)" at bounding box center [174, 118] width 299 height 48
drag, startPoint x: 173, startPoint y: 124, endPoint x: 201, endPoint y: 129, distance: 28.3
click at [173, 124] on div "EDIT Description DKC73-74BR 122-138 Days (23 Feb)" at bounding box center [174, 118] width 299 height 48
click at [297, 114] on button "EDIT" at bounding box center [305, 109] width 16 height 11
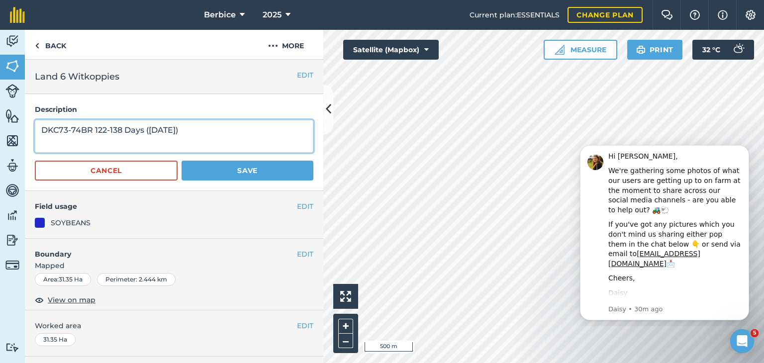
click at [199, 137] on textarea "DKC73-74BR 122-138 Days (23 Feb)" at bounding box center [174, 136] width 279 height 33
type textarea "D"
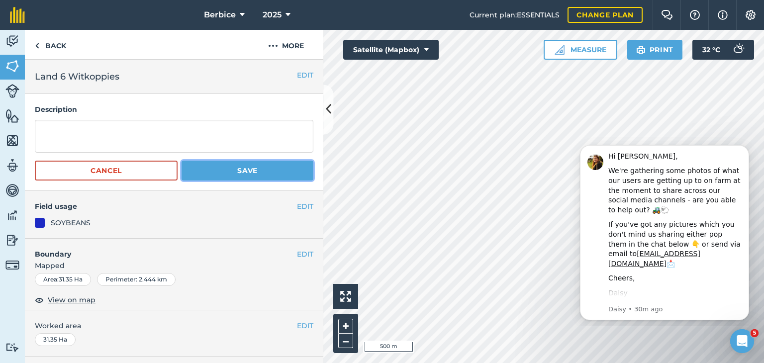
click at [234, 180] on button "Save" at bounding box center [248, 171] width 132 height 20
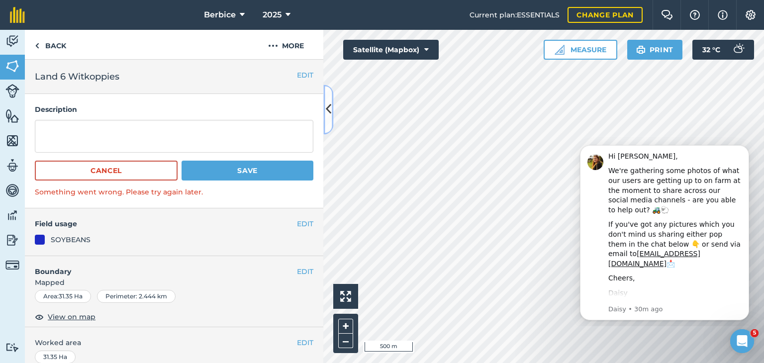
click at [324, 126] on button at bounding box center [328, 110] width 10 height 50
